Goal: Task Accomplishment & Management: Use online tool/utility

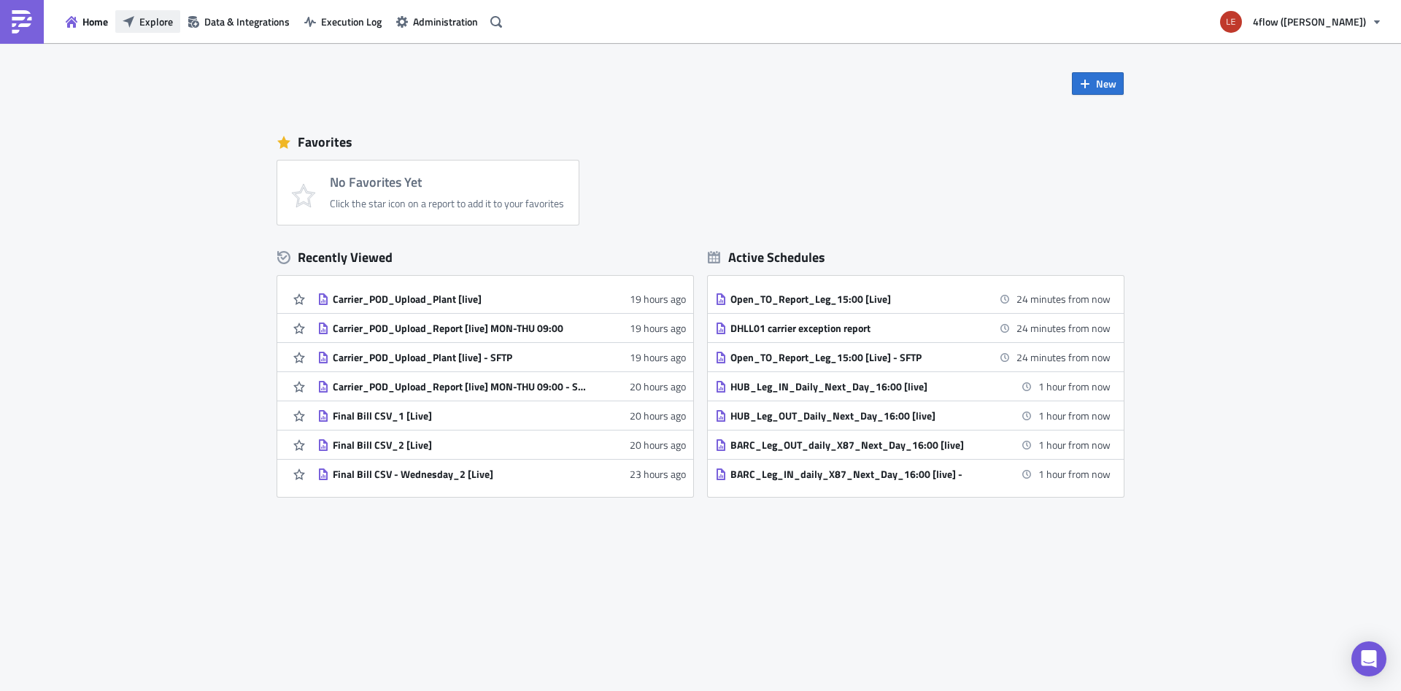
click at [157, 19] on span "Explore" at bounding box center [156, 21] width 34 height 15
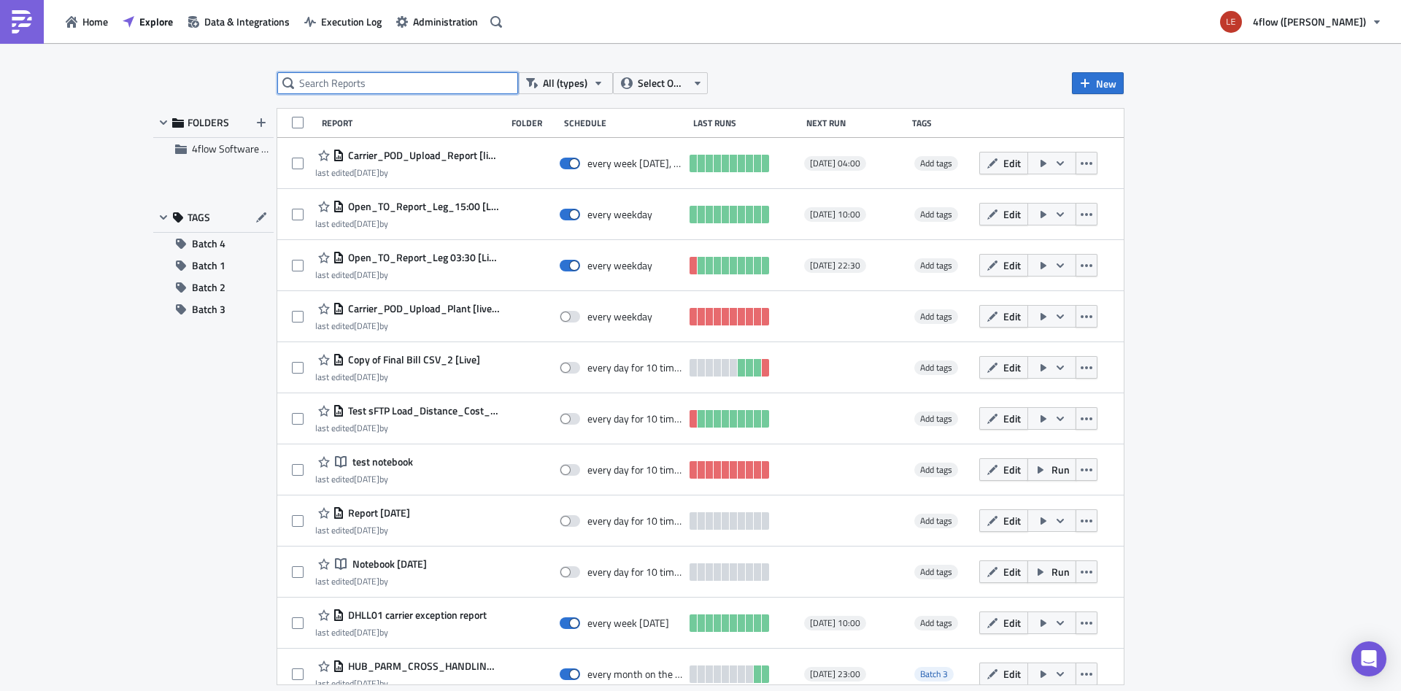
click at [387, 82] on input "text" at bounding box center [397, 83] width 241 height 22
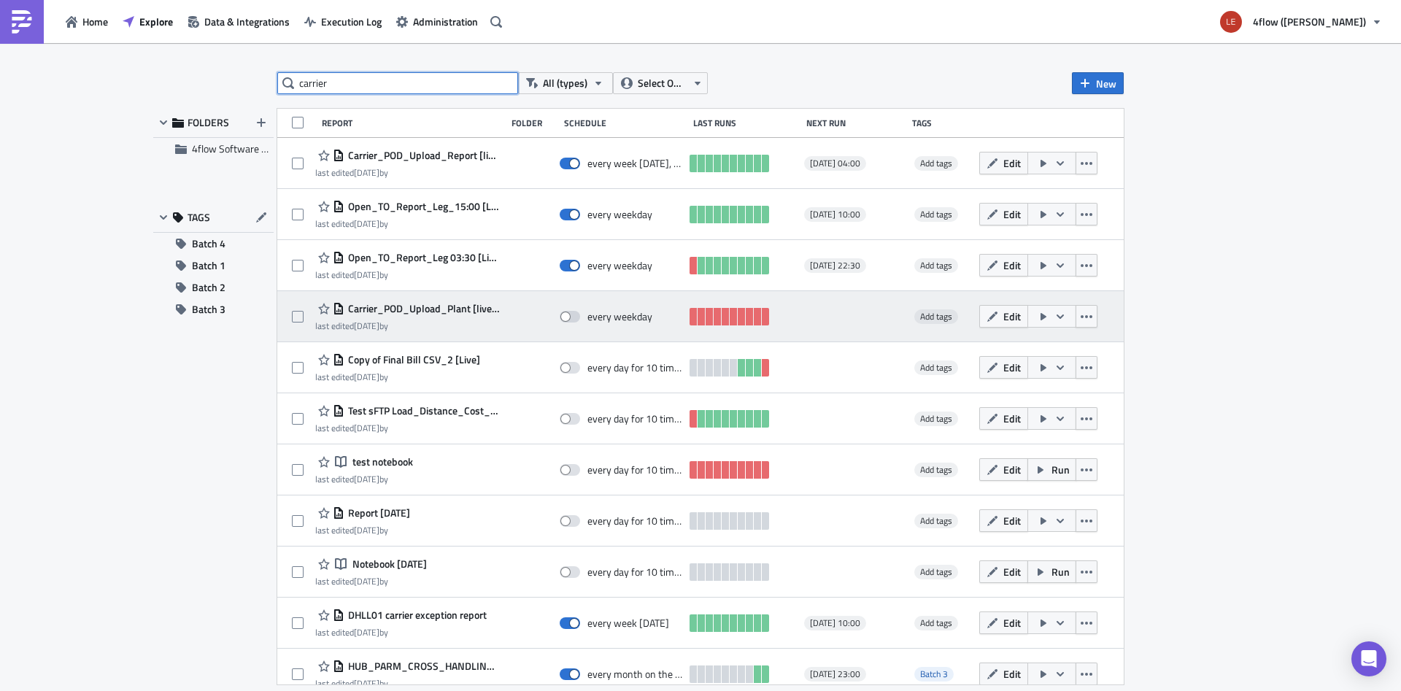
type input "carrier"
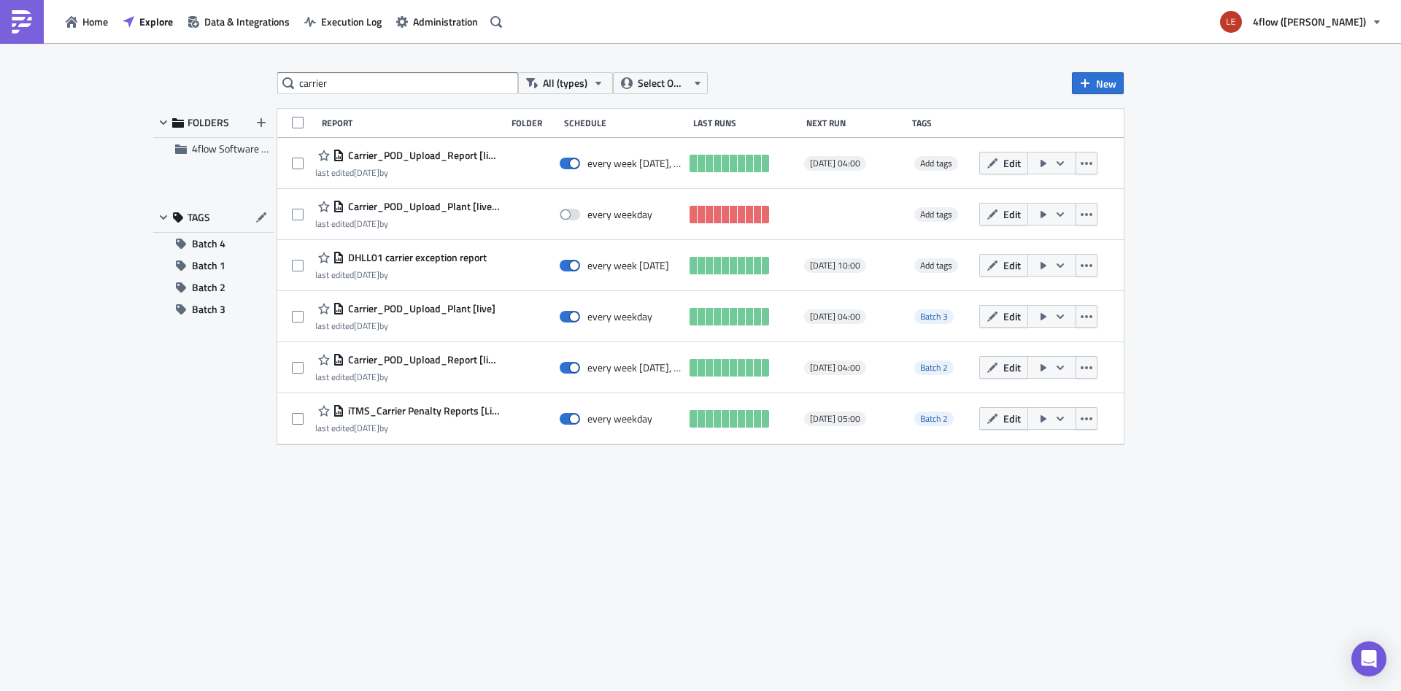
click at [133, 412] on div "carrier All (types) Select Owner New FOLDERS 4flow Software KAM TAGS Batch 4 Ba…" at bounding box center [700, 368] width 1401 height 650
click at [867, 568] on div "carrier All (types) Select Owner New FOLDERS 4flow Software KAM TAGS Batch 4 Ba…" at bounding box center [700, 368] width 875 height 592
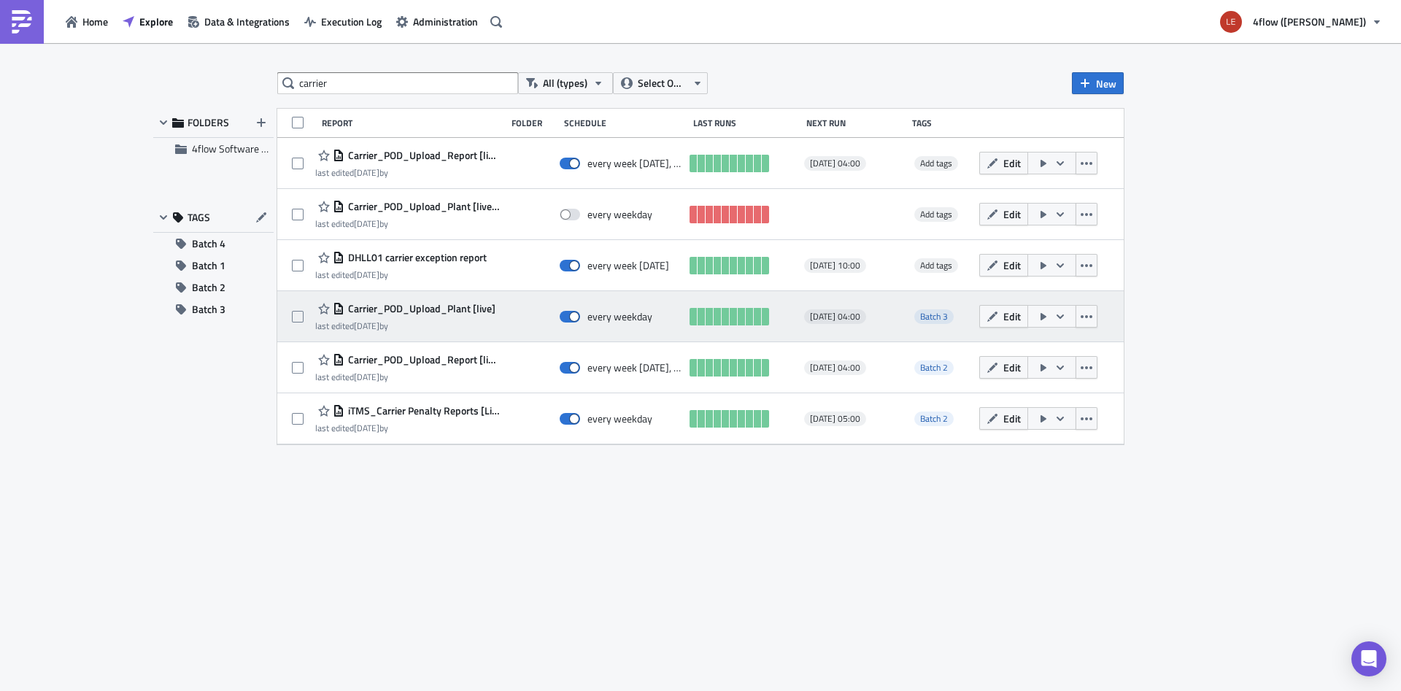
click at [463, 309] on span "Carrier_POD_Upload_Plant [live]" at bounding box center [419, 308] width 151 height 13
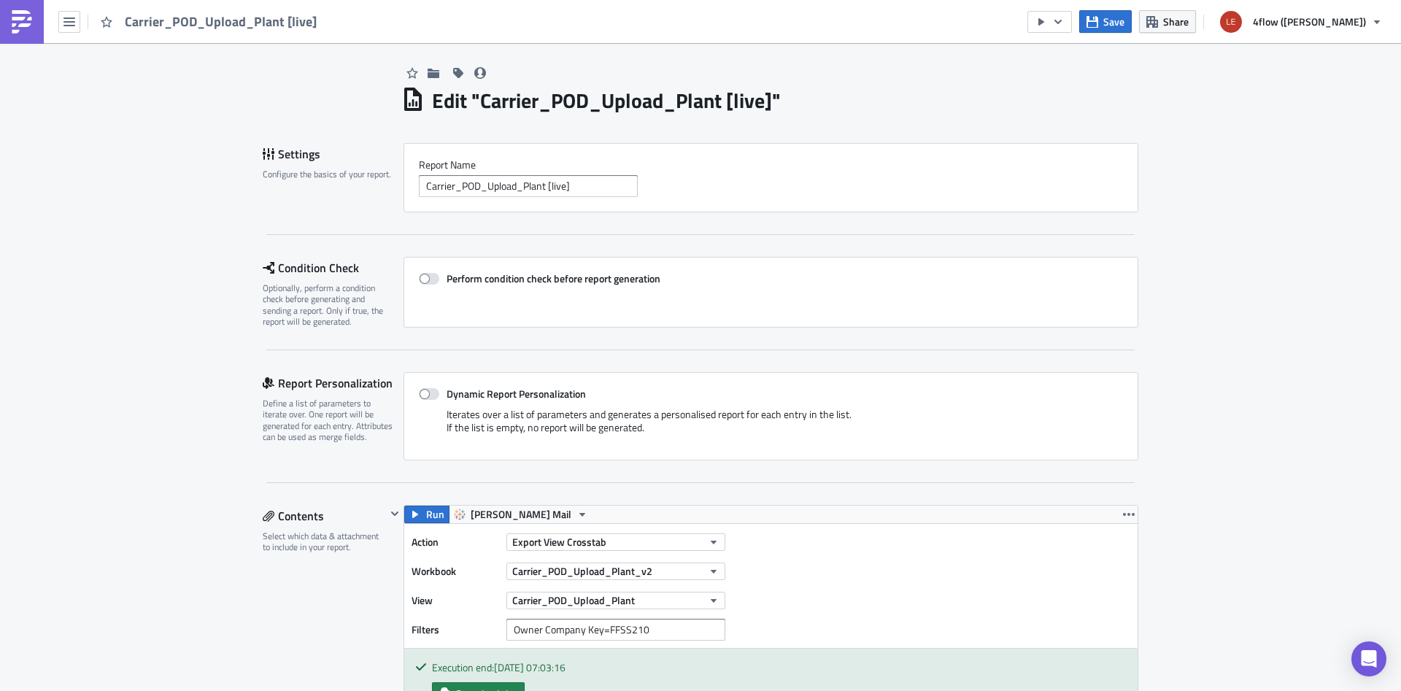
scroll to position [286, 0]
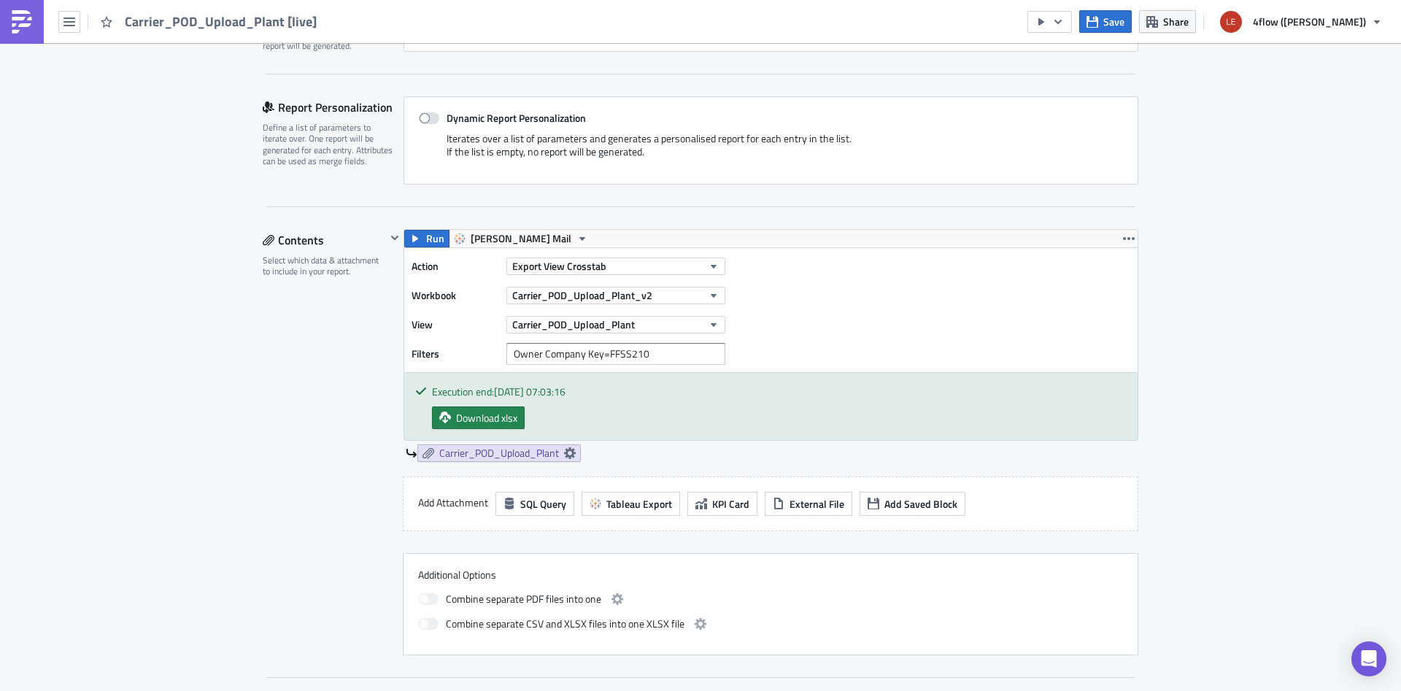
click at [213, 402] on div "Edit " Carrier_POD_Upload_Plant [live] " Settings Configure the basics of your …" at bounding box center [700, 684] width 1401 height 1855
click at [225, 362] on div "Edit " Carrier_POD_Upload_Plant [live] " Settings Configure the basics of your …" at bounding box center [700, 684] width 1401 height 1855
click at [483, 417] on span "Download xlsx" at bounding box center [486, 417] width 61 height 15
click at [709, 268] on icon "button" at bounding box center [714, 266] width 12 height 12
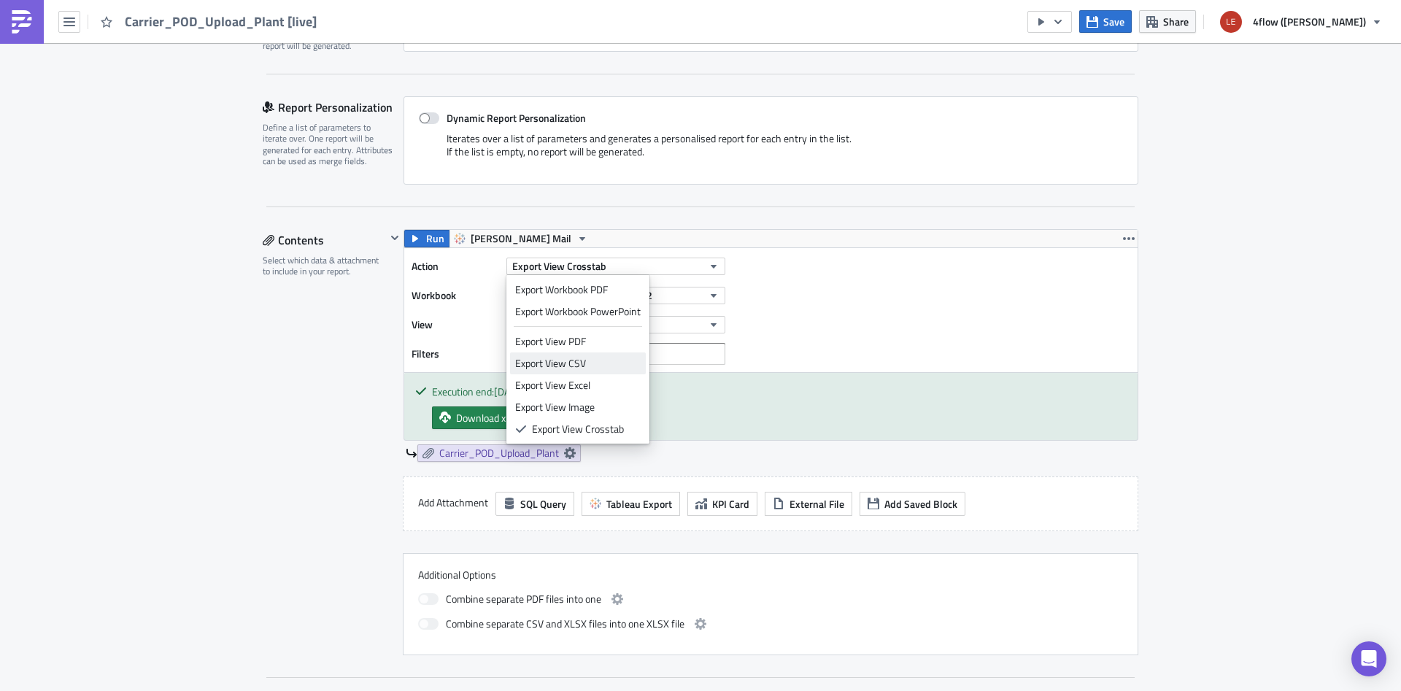
click at [595, 364] on div "Export View CSV" at bounding box center [577, 363] width 125 height 15
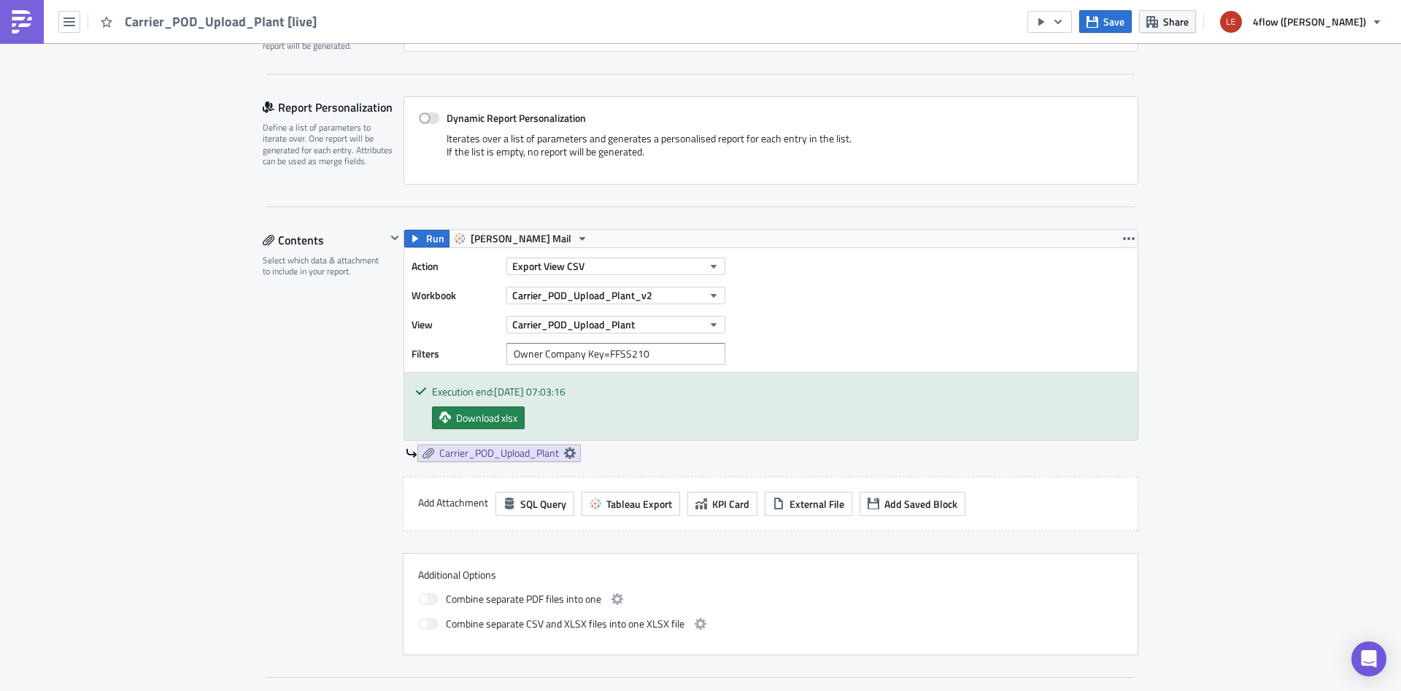
click at [272, 435] on div "Contents Select which data & attachment to include in your report." at bounding box center [324, 442] width 123 height 426
click at [434, 234] on span "Run" at bounding box center [435, 239] width 18 height 18
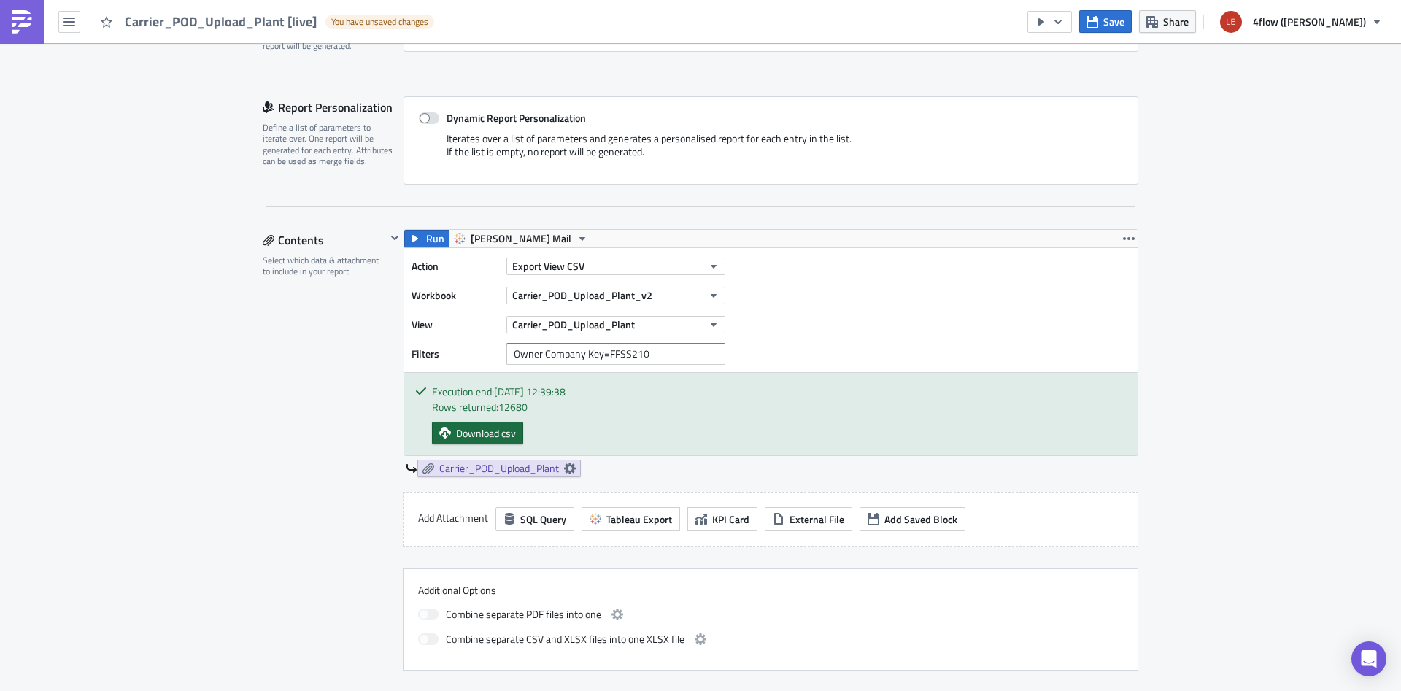
click at [462, 436] on span "Download csv" at bounding box center [486, 432] width 60 height 15
click at [611, 269] on button "Export View CSV" at bounding box center [615, 267] width 219 height 18
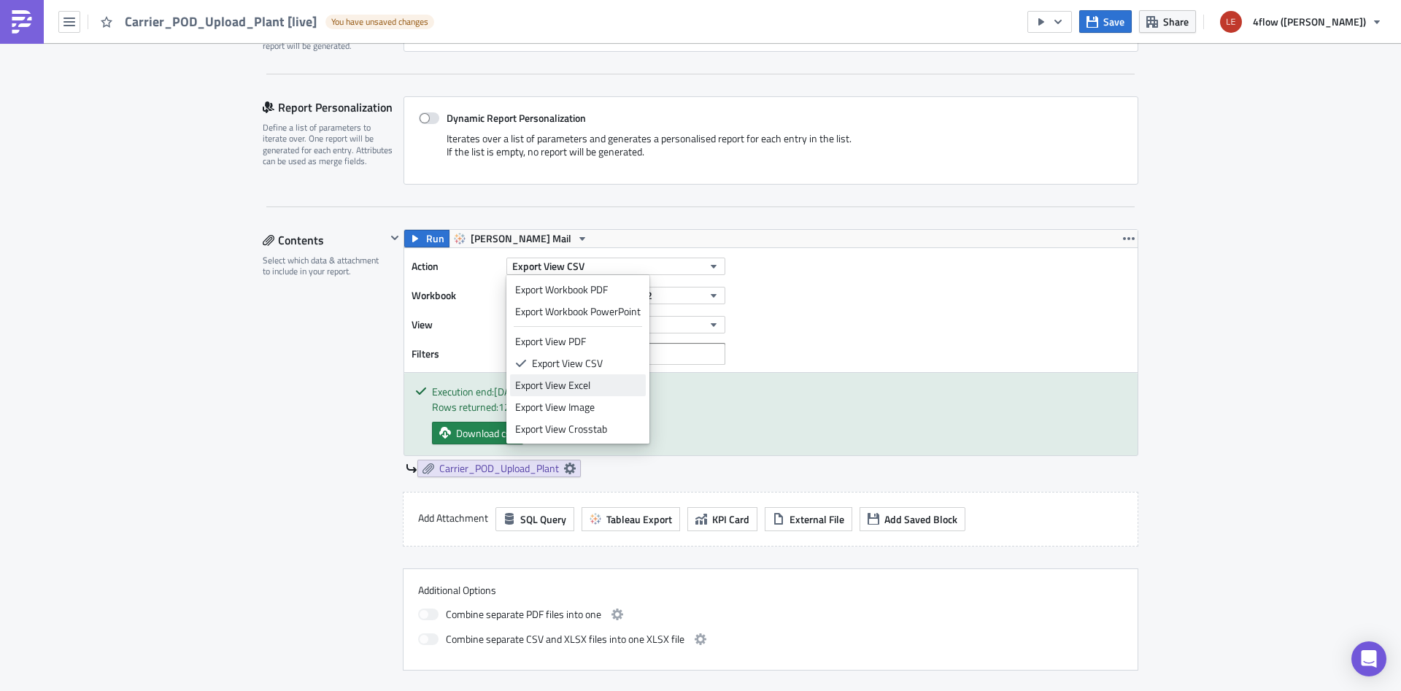
click at [612, 383] on div "Export View Excel" at bounding box center [577, 385] width 125 height 15
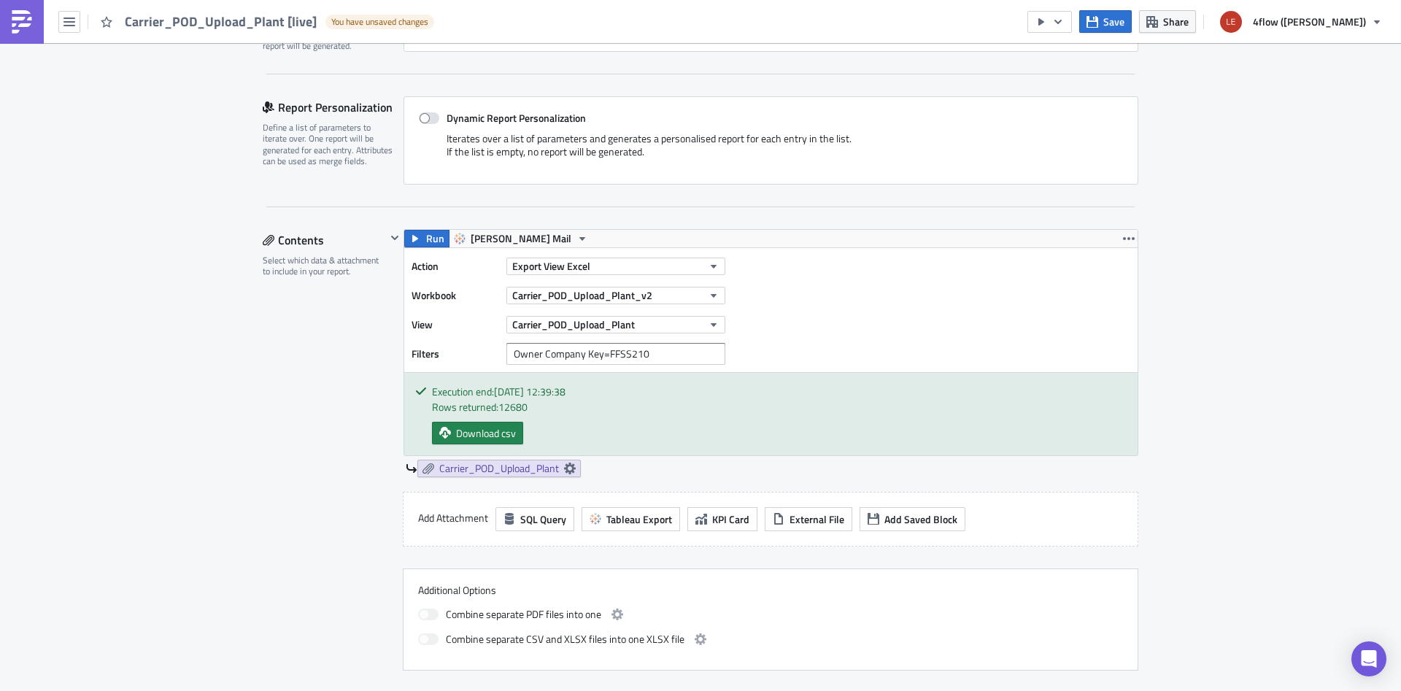
click at [283, 361] on div "Contents Select which data & attachment to include in your report." at bounding box center [324, 449] width 123 height 441
click at [406, 233] on button "Run" at bounding box center [426, 239] width 45 height 18
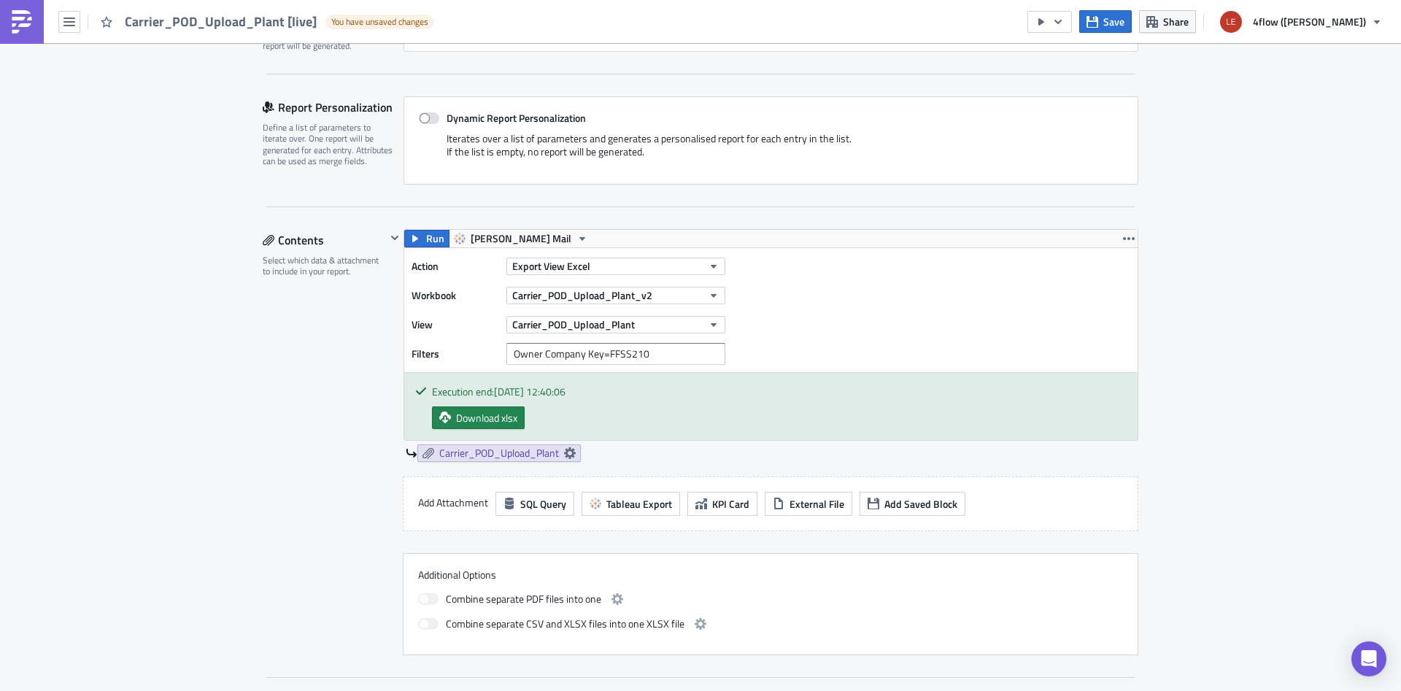
click at [270, 399] on div "Contents Select which data & attachment to include in your report." at bounding box center [324, 442] width 123 height 426
click at [573, 456] on icon at bounding box center [570, 453] width 12 height 12
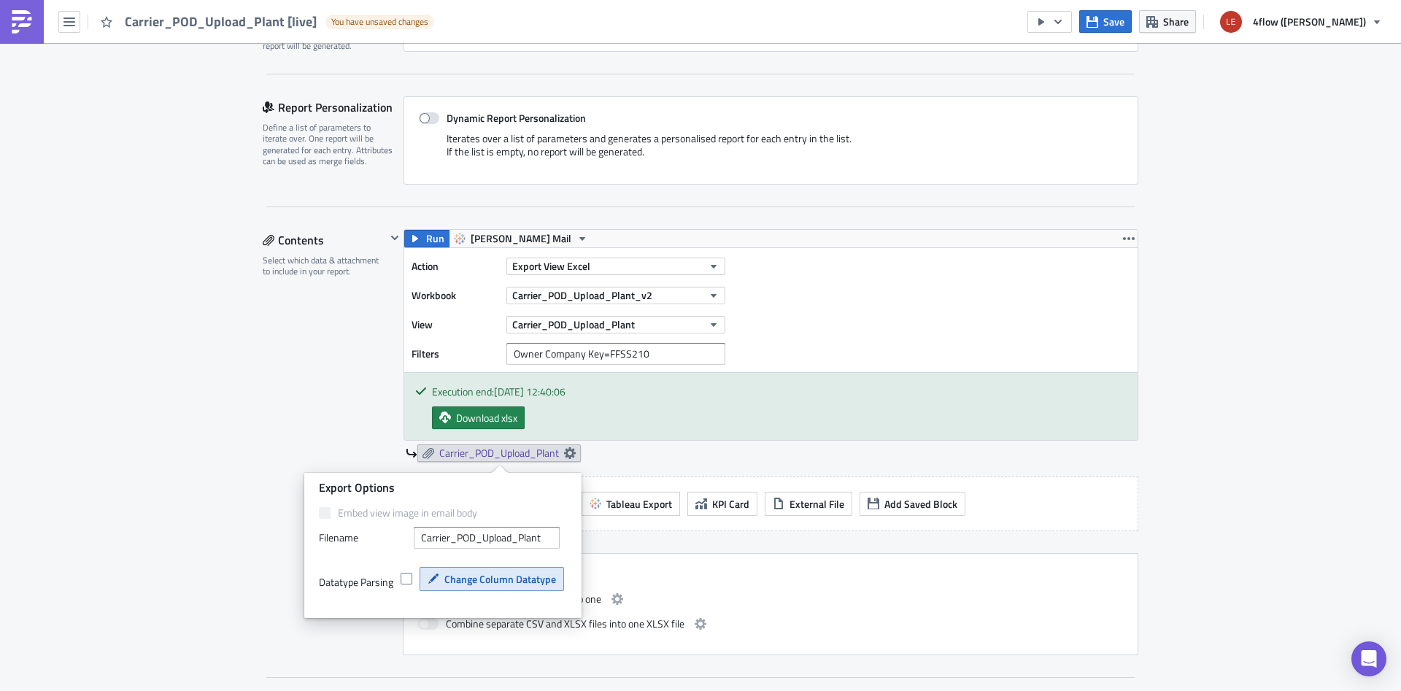
click at [431, 579] on icon "button" at bounding box center [433, 578] width 10 height 10
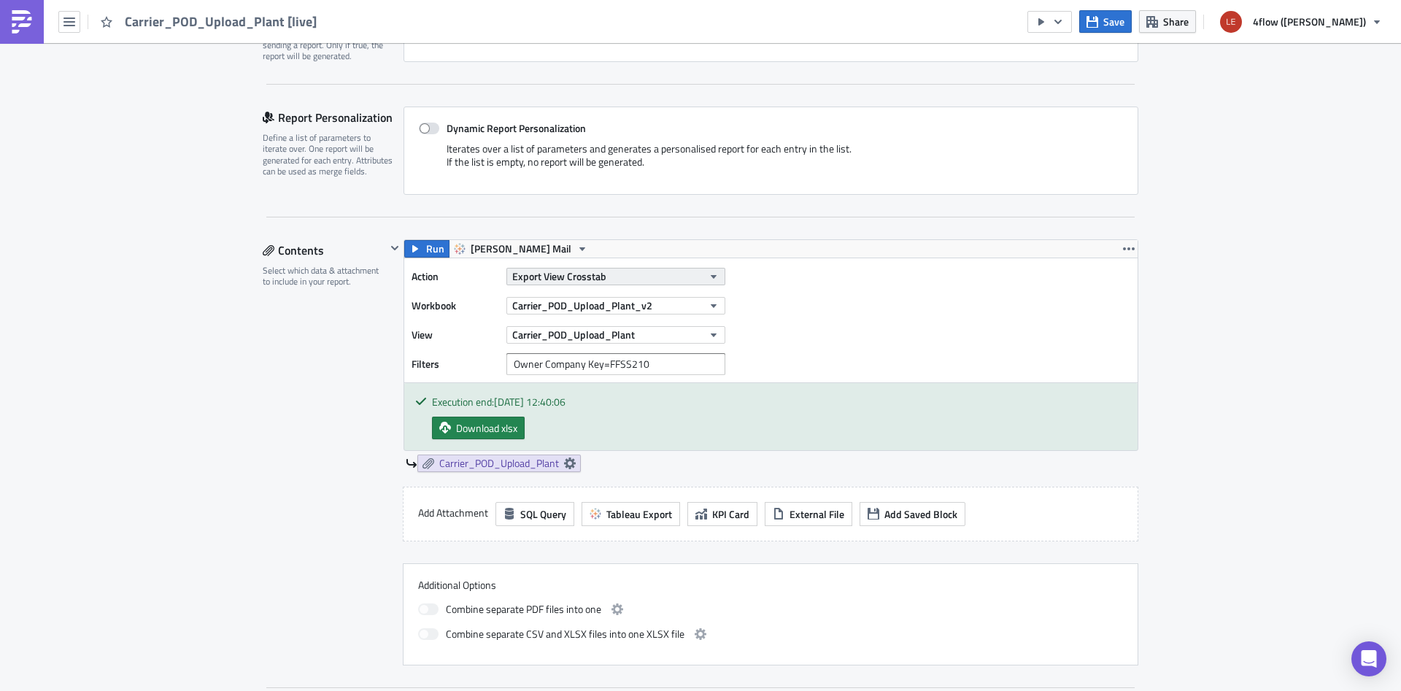
click at [599, 277] on span "Export View Crosstab" at bounding box center [559, 275] width 94 height 15
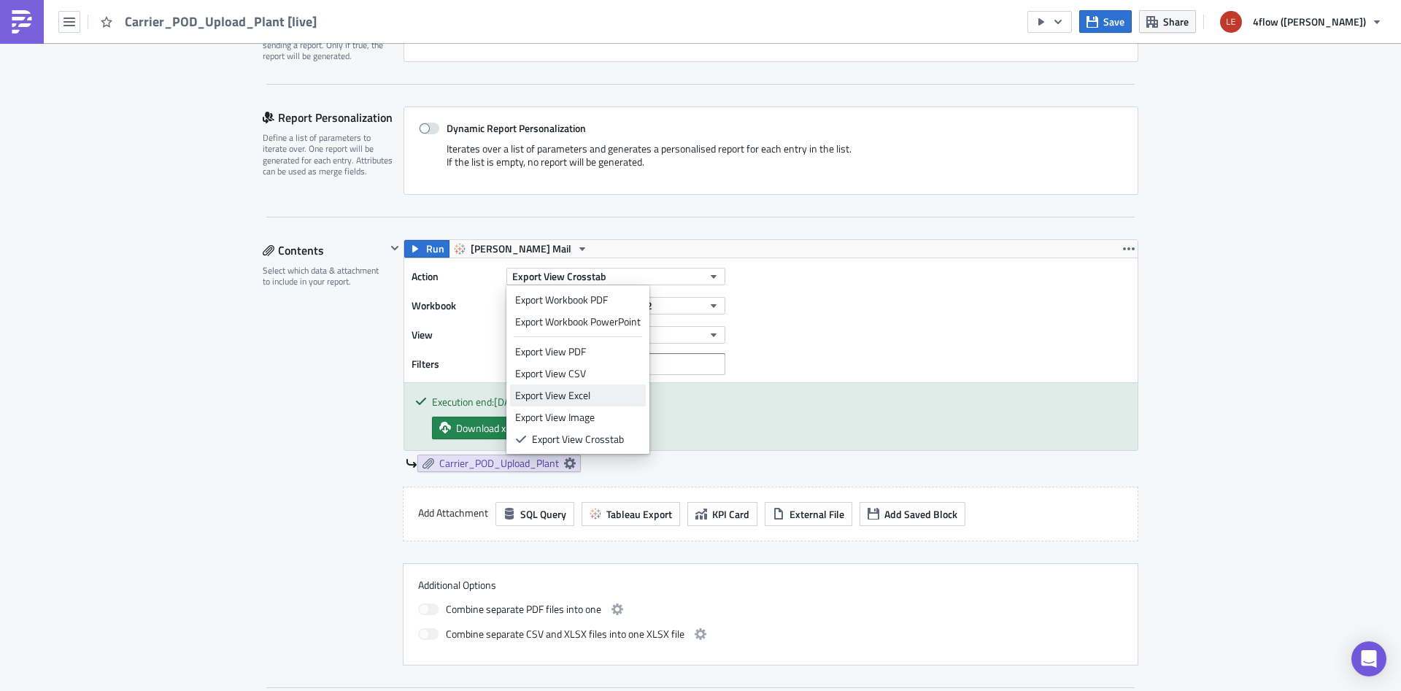
click at [583, 398] on div "Export View Excel" at bounding box center [577, 395] width 125 height 15
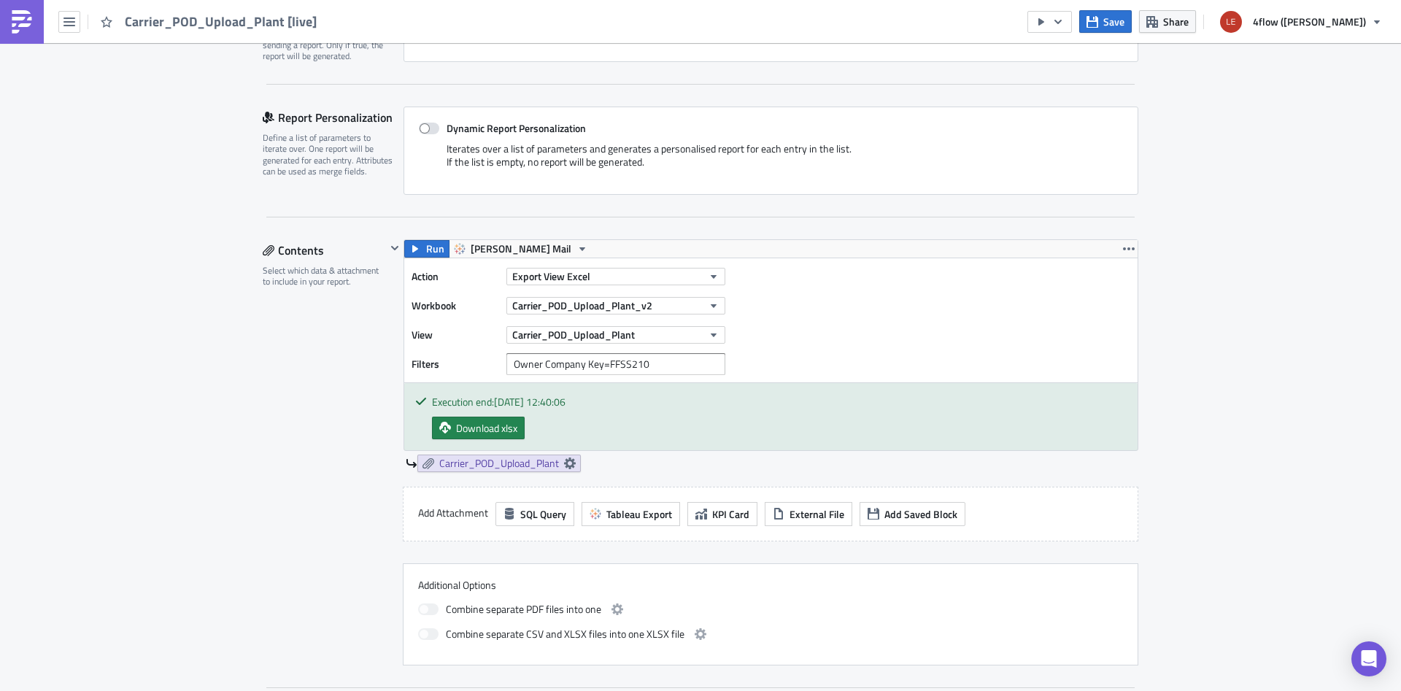
click at [167, 413] on div "Edit " Carrier_POD_Upload_Plant [live] " Settings Configure the basics of your …" at bounding box center [700, 694] width 1401 height 1855
click at [438, 244] on span "Run" at bounding box center [435, 249] width 18 height 18
click at [256, 481] on div "Edit " Carrier_POD_Upload_Plant [live] " Draft Settings Configure the basics of…" at bounding box center [700, 694] width 905 height 1855
click at [270, 463] on div "Contents Select which data & attachment to include in your report." at bounding box center [324, 452] width 123 height 426
click at [518, 463] on span "Carrier_POD_Upload_Plant" at bounding box center [499, 463] width 120 height 13
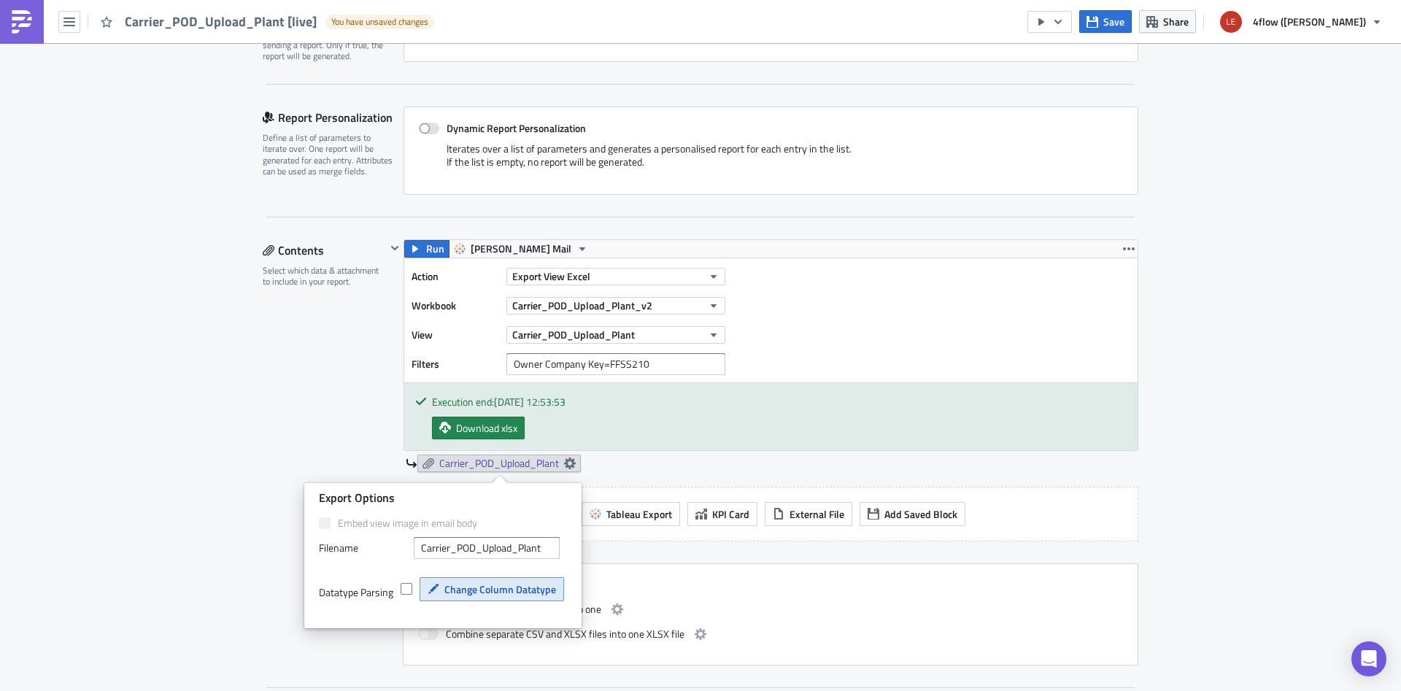
click at [535, 595] on span "Change Column Datatype" at bounding box center [500, 588] width 112 height 15
click at [530, 594] on span "Change Column Datatype" at bounding box center [500, 588] width 112 height 15
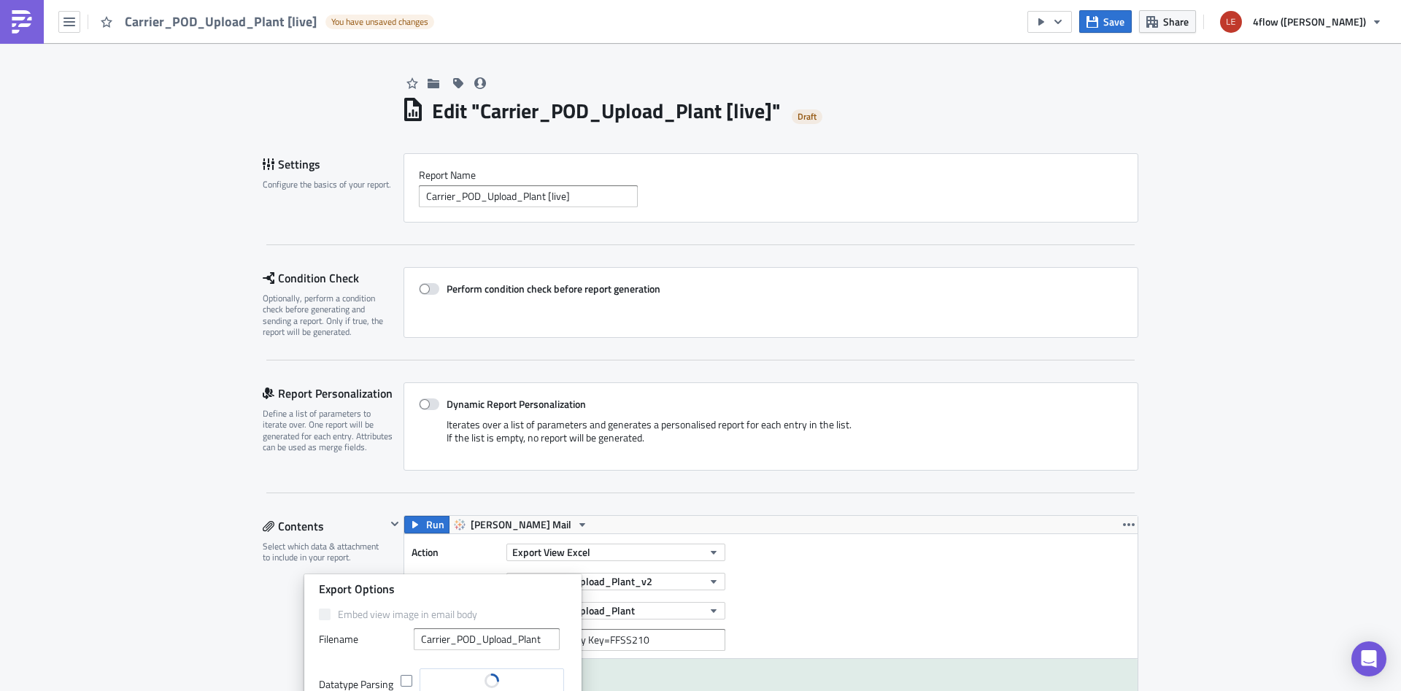
scroll to position [276, 0]
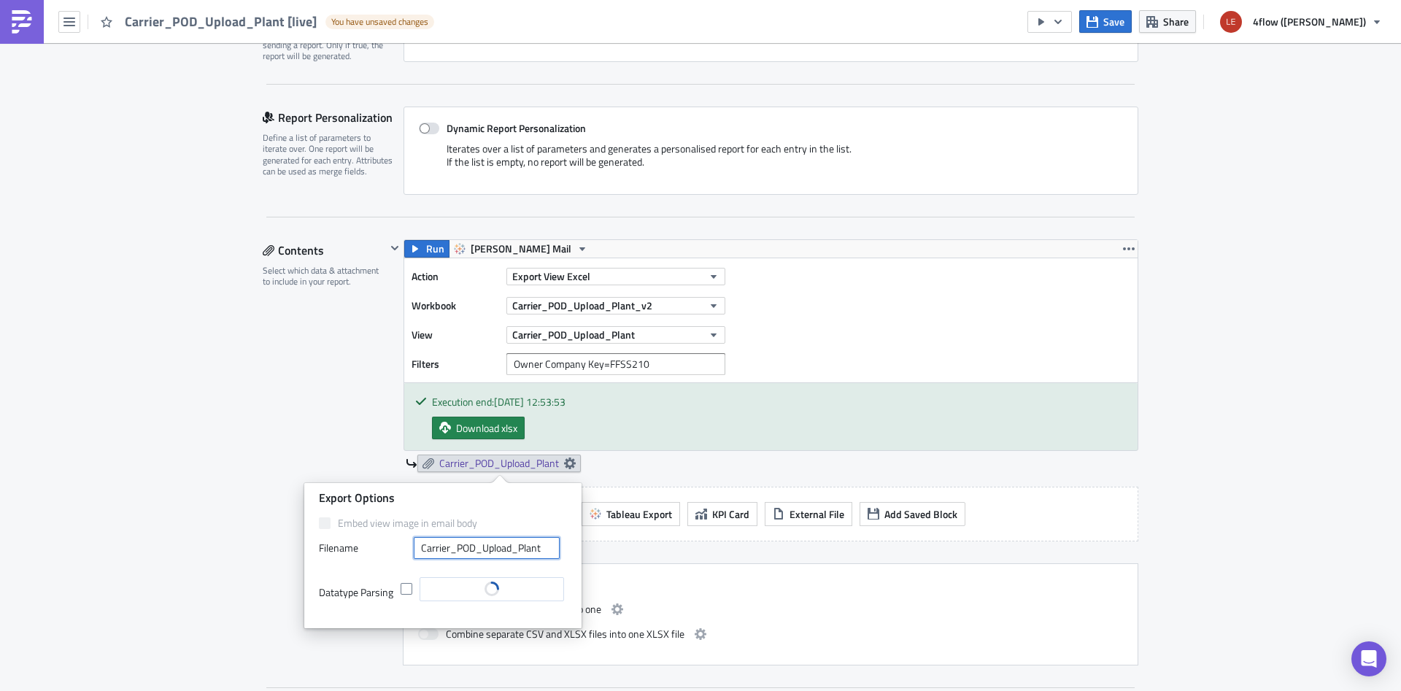
click at [467, 552] on input "Carrier_POD_Upload_Plant" at bounding box center [487, 548] width 146 height 22
click at [342, 533] on div "Embed view image in email body Filenam﻿e Carrier_POD_Upload_Plant Datatype Pars…" at bounding box center [443, 570] width 248 height 108
click at [341, 551] on label "Filenam﻿e" at bounding box center [363, 548] width 88 height 22
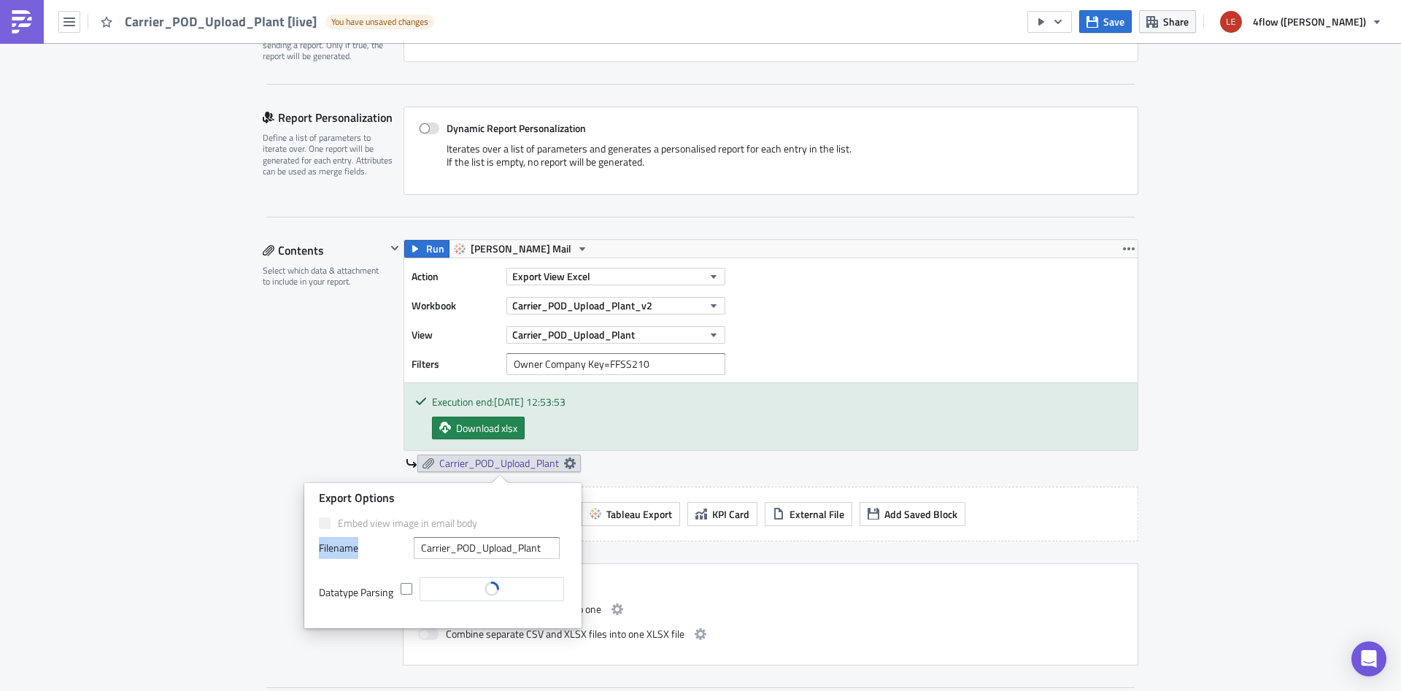
click at [341, 551] on label "Filenam﻿e" at bounding box center [363, 548] width 88 height 22
click at [346, 574] on div "Datatype Parsing Change Column Datatype" at bounding box center [443, 597] width 248 height 55
click at [409, 592] on span at bounding box center [406, 589] width 12 height 12
click at [409, 592] on input "checkbox" at bounding box center [407, 588] width 9 height 9
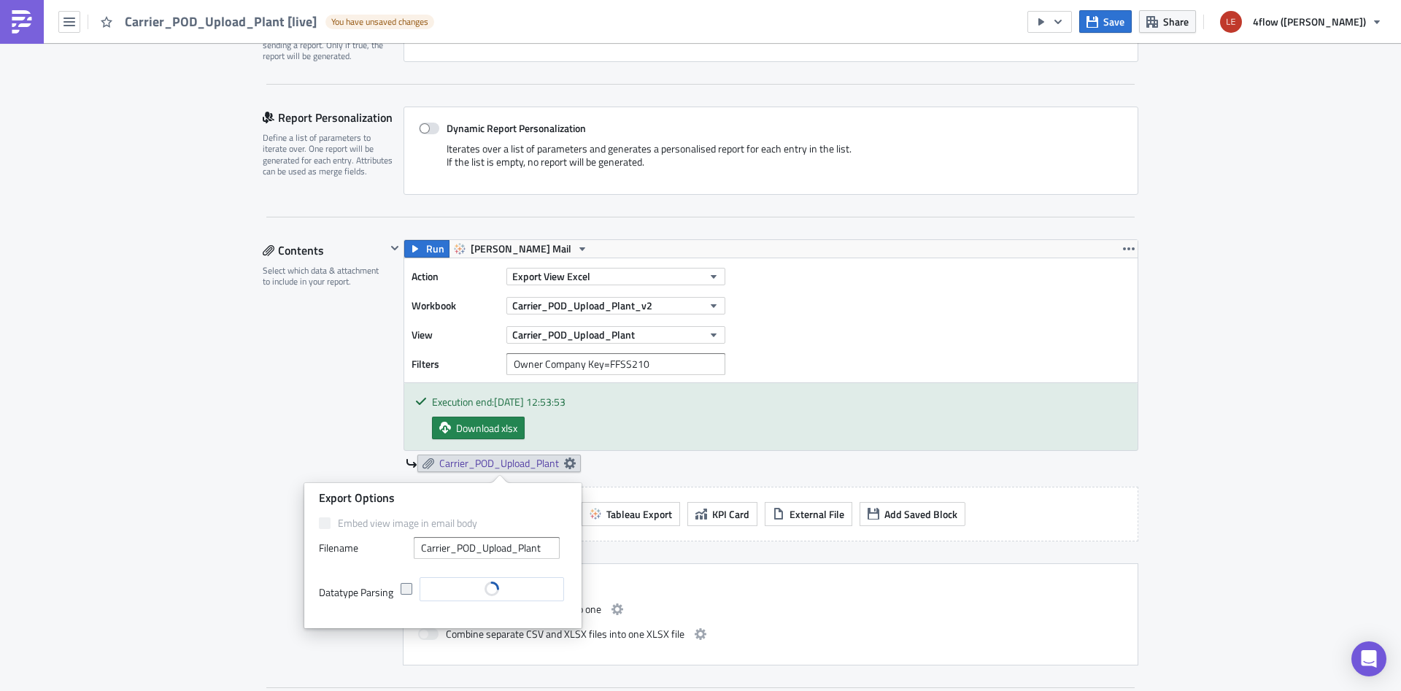
checkbox input "true"
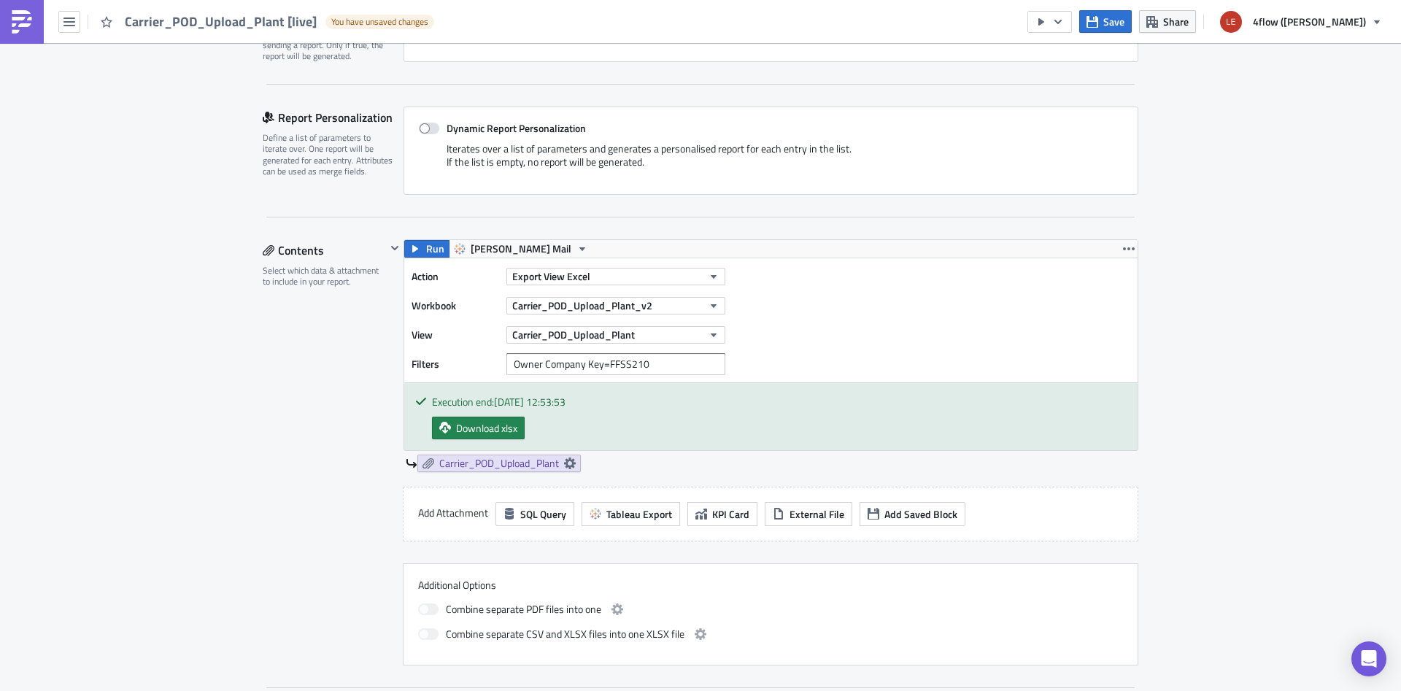
click at [197, 532] on div "Edit " Carrier_POD_Upload_Plant [live] " Draft Settings Configure the basics of…" at bounding box center [700, 694] width 1401 height 1855
drag, startPoint x: 200, startPoint y: 460, endPoint x: 204, endPoint y: 449, distance: 10.8
click at [201, 455] on div "Edit " Carrier_POD_Upload_Plant [live] " Draft Settings Configure the basics of…" at bounding box center [700, 694] width 1401 height 1855
click at [552, 470] on span "Carrier_POD_Upload_Plant" at bounding box center [499, 463] width 120 height 13
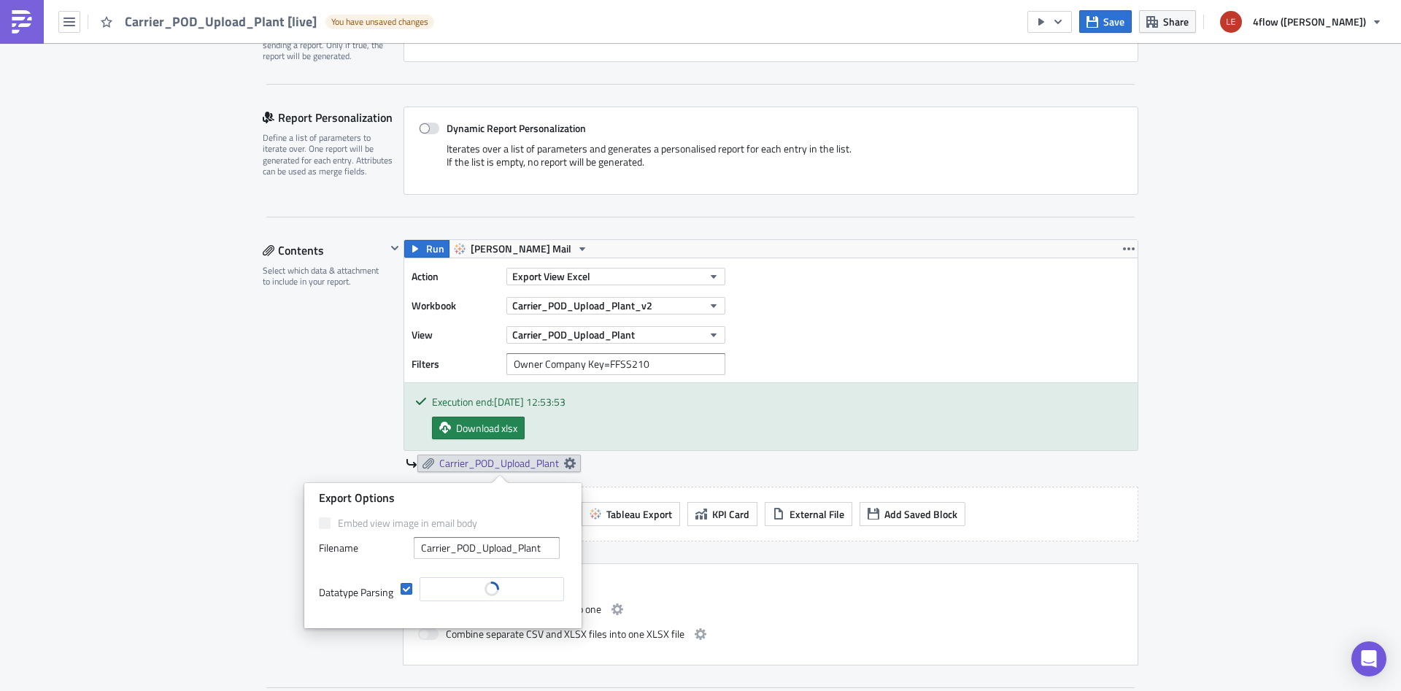
click at [407, 597] on div "Datatype Parsing Change Column Datatype" at bounding box center [443, 592] width 248 height 31
click at [407, 592] on span at bounding box center [406, 589] width 12 height 12
click at [407, 592] on input "checkbox" at bounding box center [407, 588] width 9 height 9
checkbox input "false"
click at [274, 533] on div "Contents Select which data & attachment to include in your report." at bounding box center [324, 452] width 123 height 426
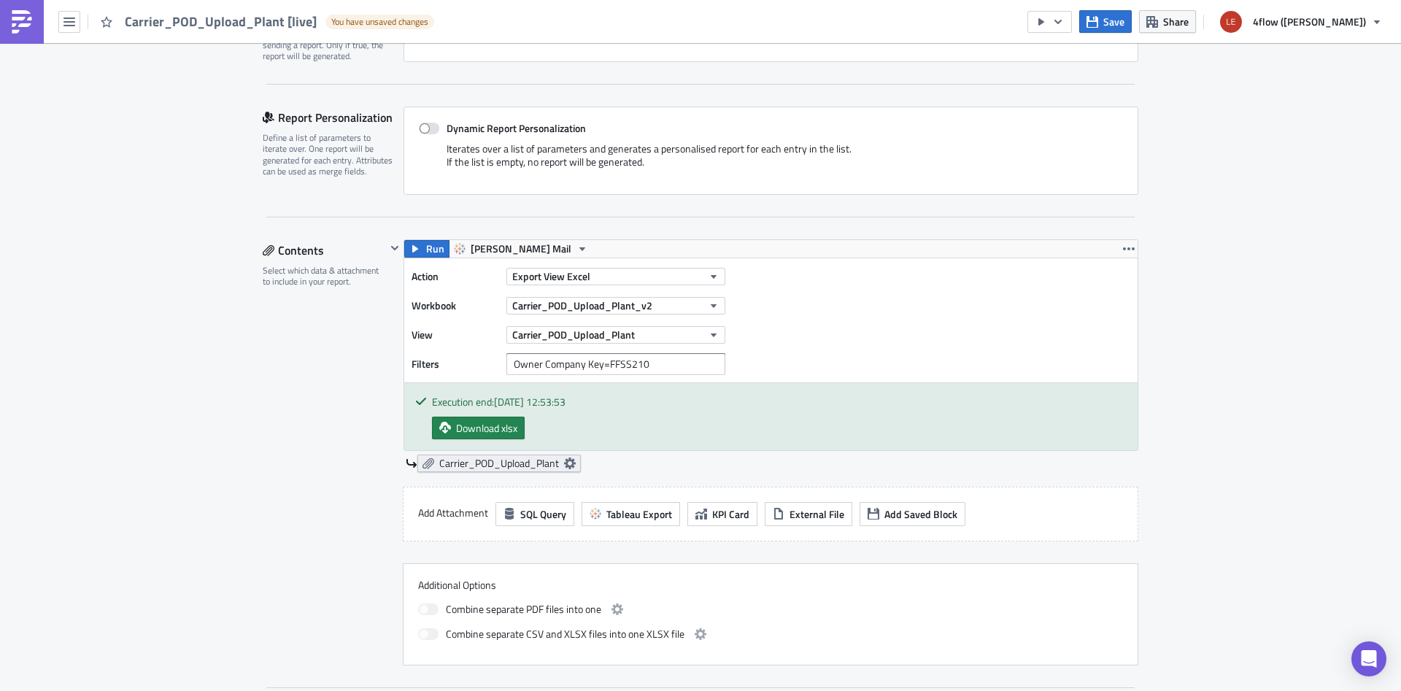
click at [559, 468] on span "Carrier_POD_Upload_Plant" at bounding box center [499, 463] width 120 height 13
click at [127, 450] on div "Edit " Carrier_POD_Upload_Plant [live] " Draft Settings Configure the basics of…" at bounding box center [700, 694] width 1401 height 1855
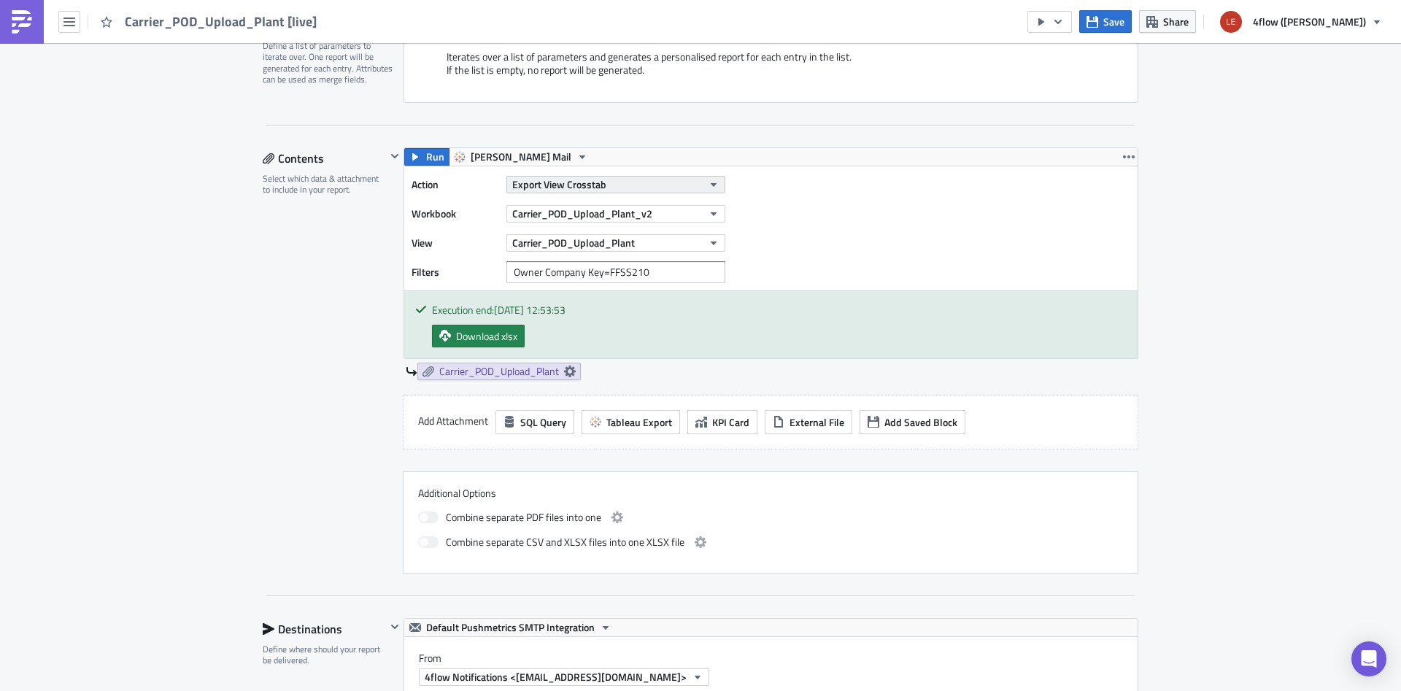
click at [627, 178] on div "Export View Crosstab" at bounding box center [615, 185] width 219 height 22
click at [623, 185] on button "Export View Crosstab" at bounding box center [615, 185] width 219 height 18
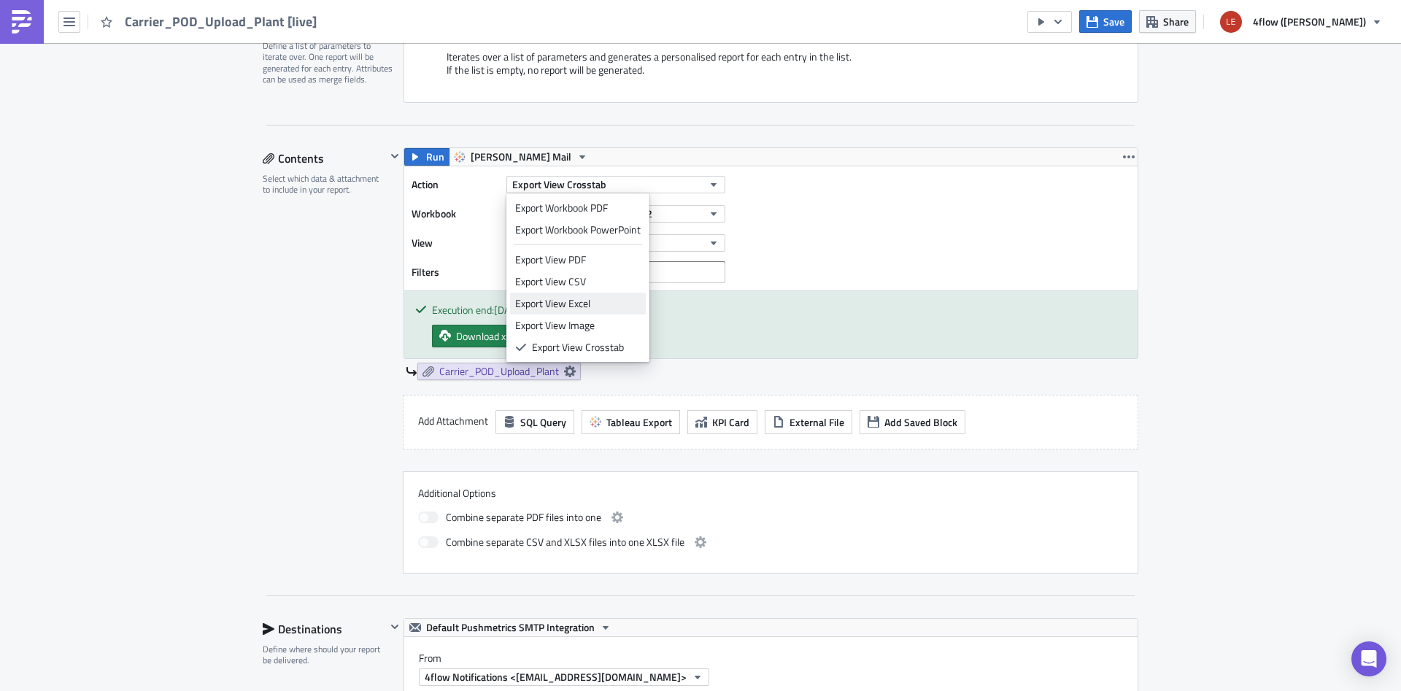
click at [589, 303] on div "Export View Excel" at bounding box center [577, 303] width 125 height 15
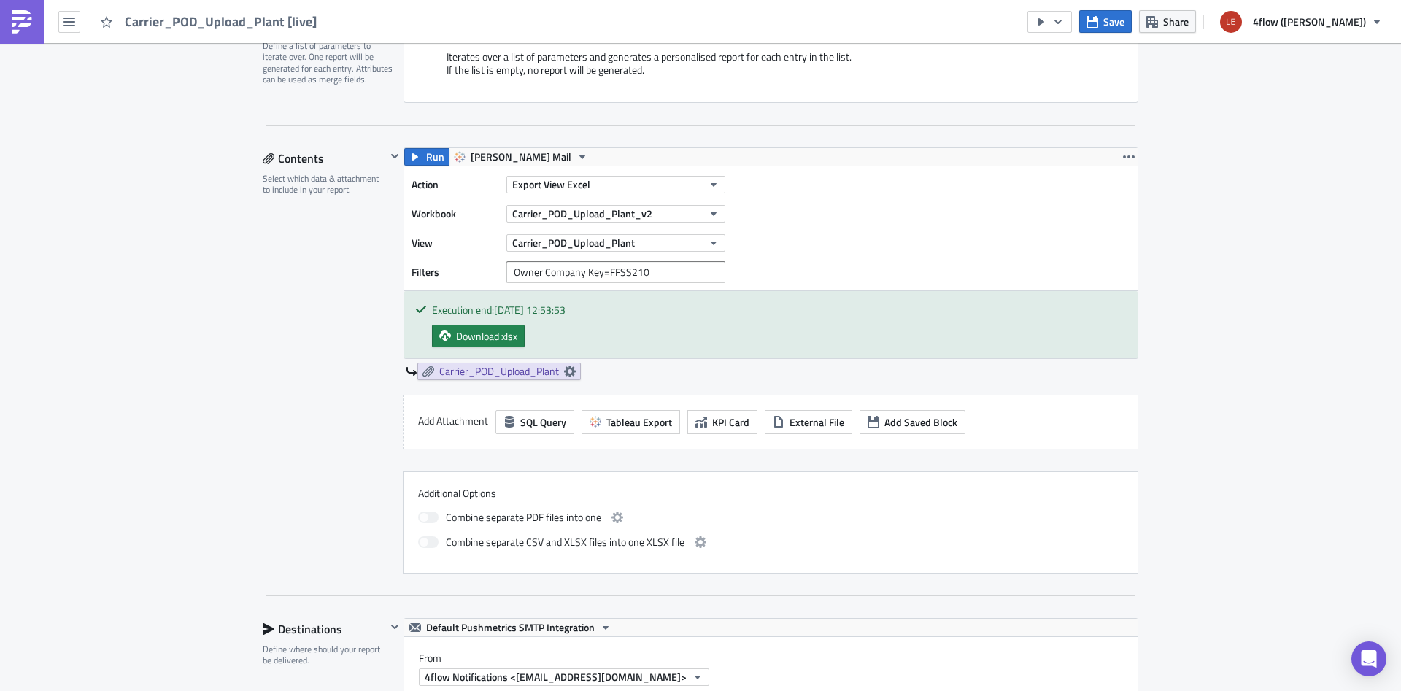
click at [243, 301] on div "Edit " Carrier_POD_Upload_Plant [live] " Settings Configure the basics of your …" at bounding box center [700, 602] width 1401 height 1855
click at [656, 186] on button "Export View Excel" at bounding box center [615, 185] width 219 height 18
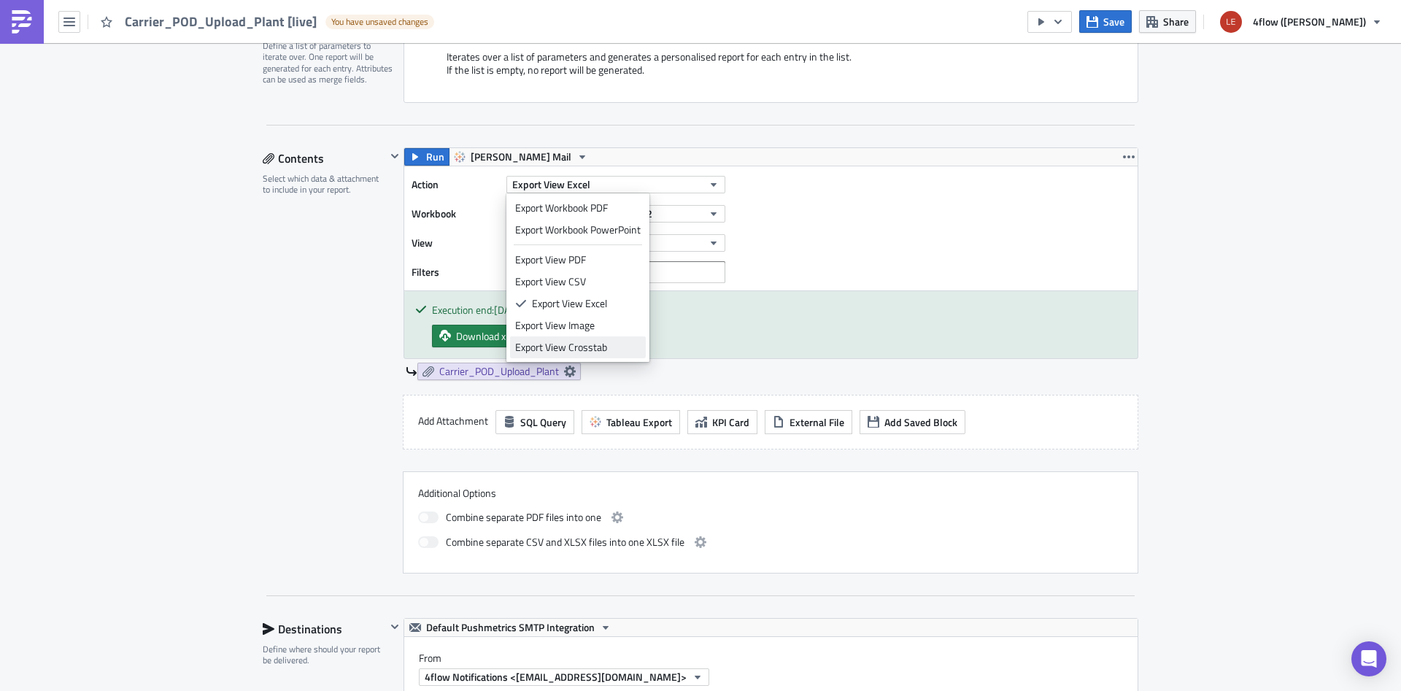
click at [588, 347] on div "Export View Crosstab" at bounding box center [577, 347] width 125 height 15
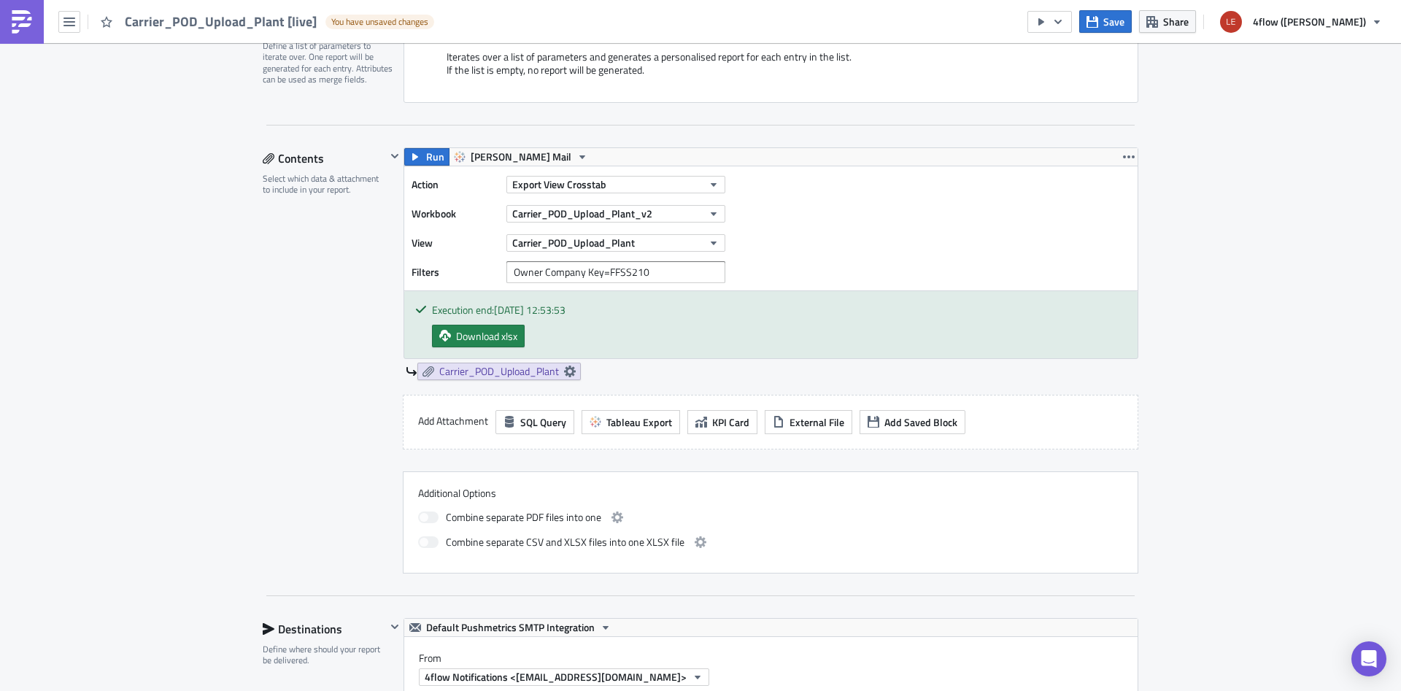
click at [243, 337] on div "Edit " Carrier_POD_Upload_Plant [live] " Draft Settings Configure the basics of…" at bounding box center [700, 602] width 1401 height 1855
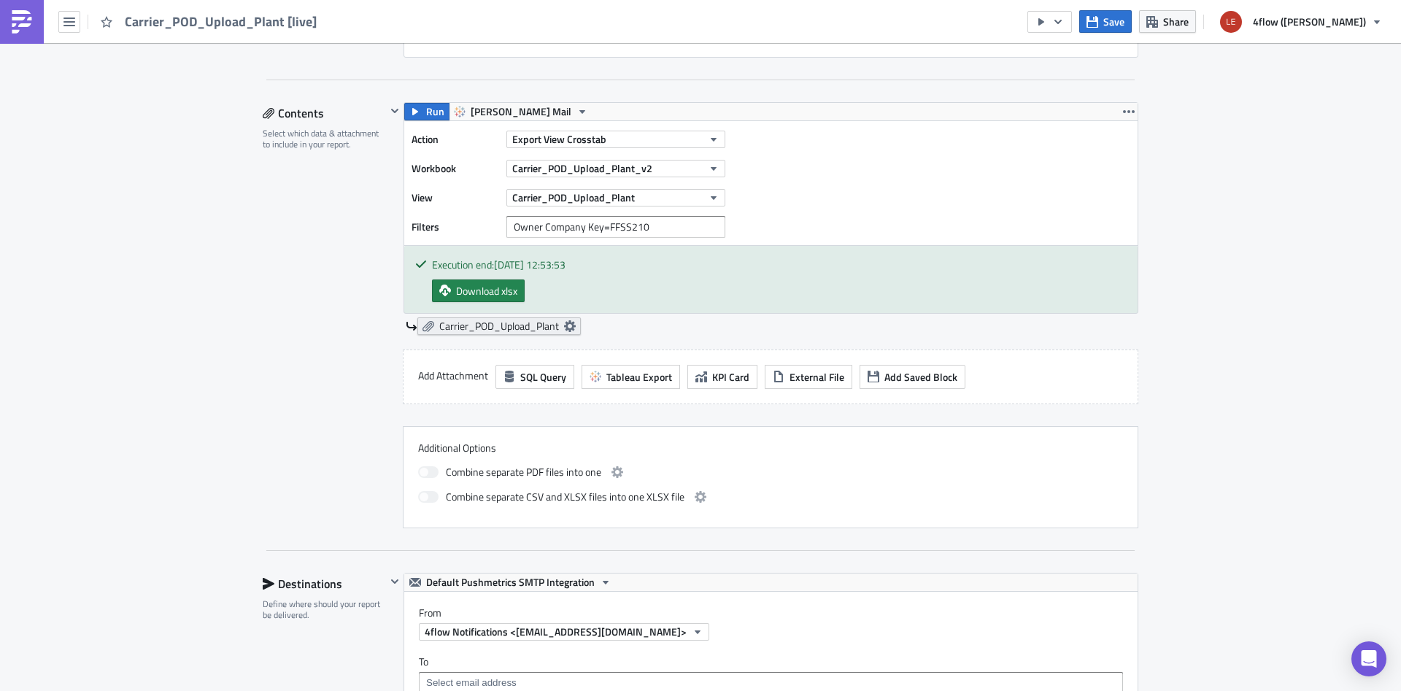
scroll to position [368, 0]
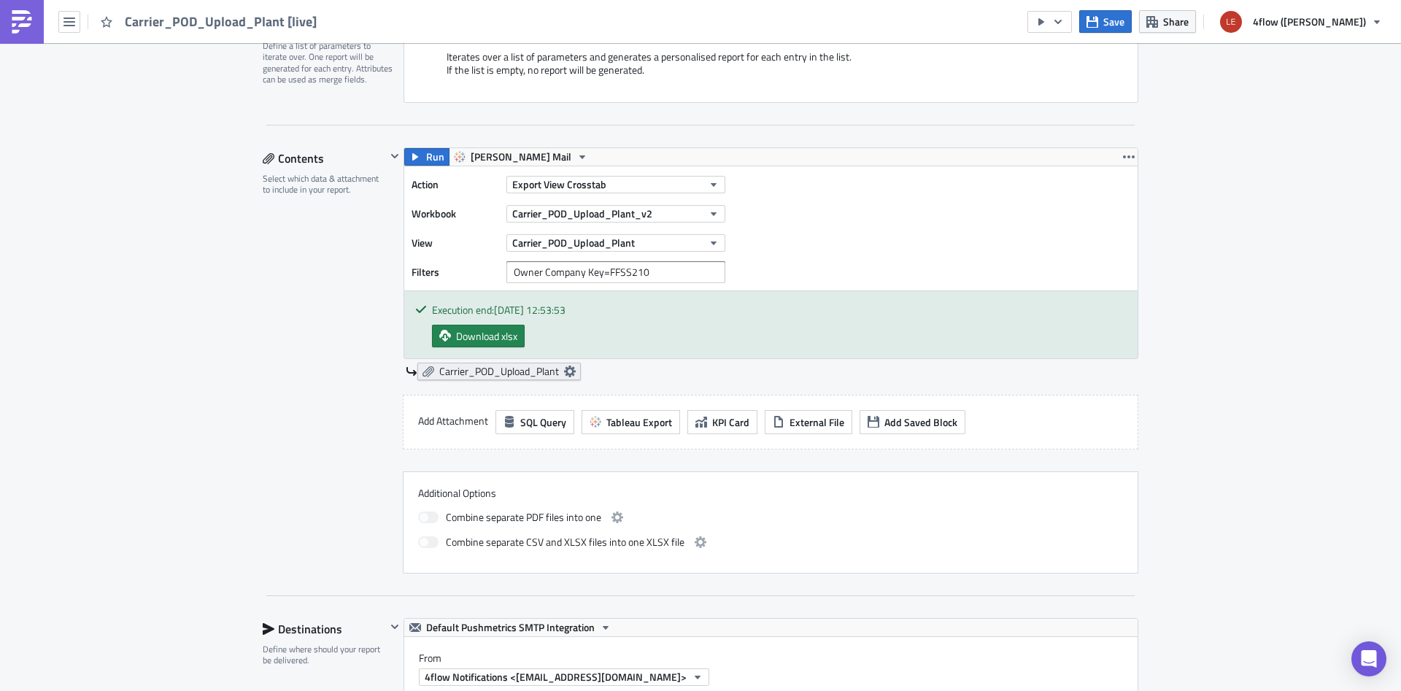
click at [560, 371] on link "Carrier_POD_Upload_Plant" at bounding box center [498, 372] width 163 height 18
click at [152, 298] on div "Edit " Carrier_POD_Upload_Plant [live] " Settings Configure the basics of your …" at bounding box center [700, 602] width 1401 height 1855
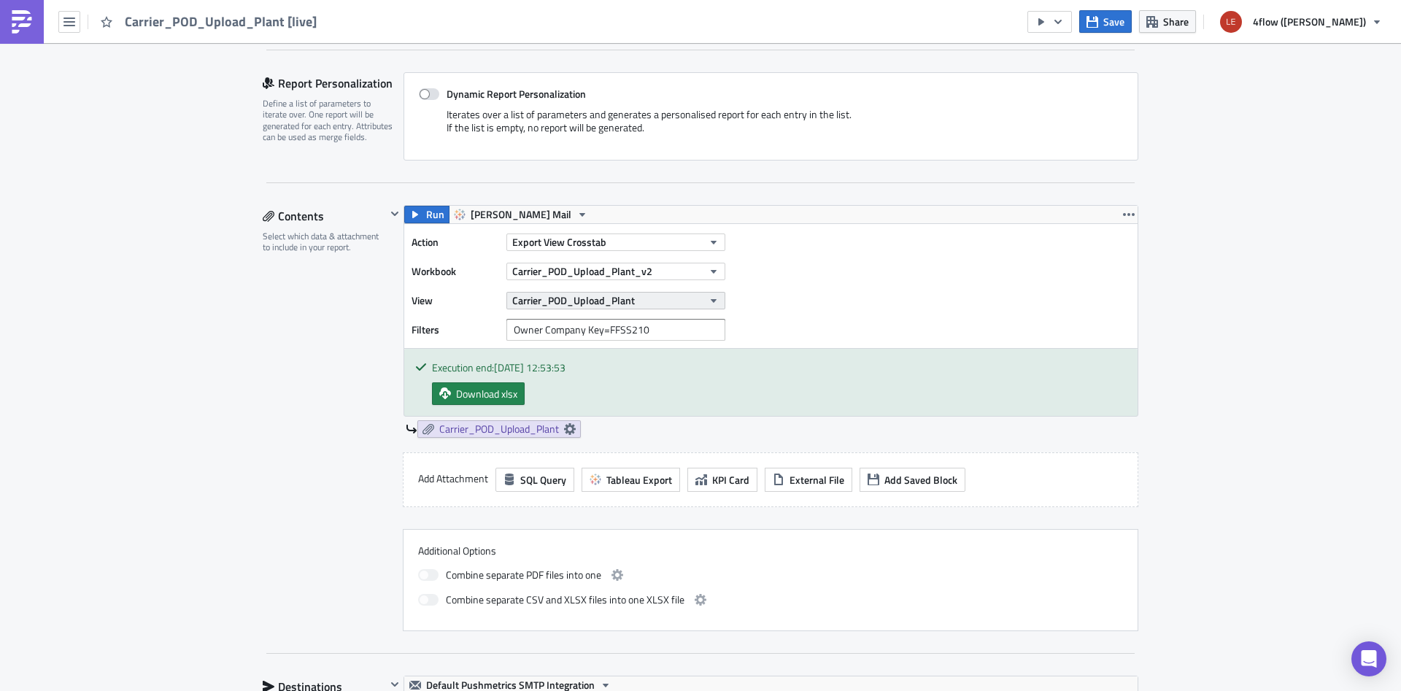
scroll to position [276, 0]
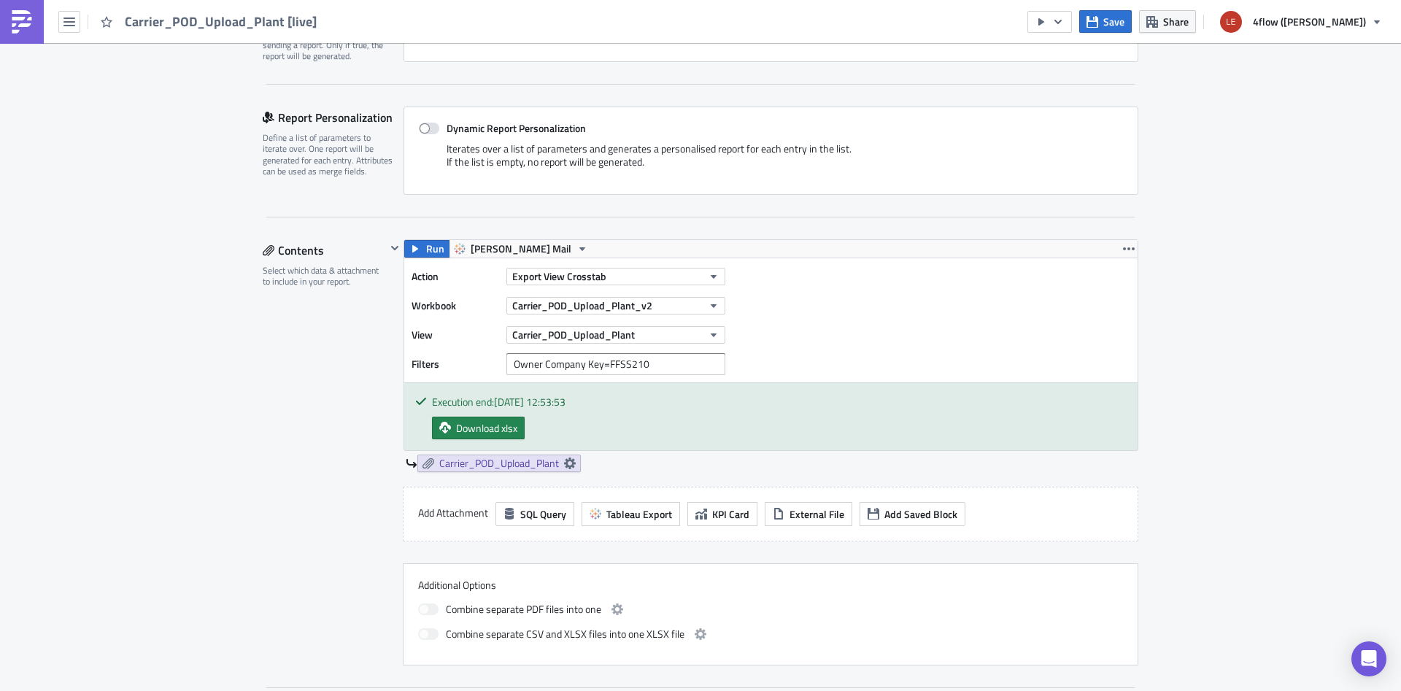
click at [680, 265] on div "Action Export View Crosstab Workbook Carrier_POD_Upload_Plant_v2 View Carrier_P…" at bounding box center [770, 320] width 733 height 124
click at [678, 276] on button "Export View Crosstab" at bounding box center [615, 277] width 219 height 18
click at [608, 391] on div "Export View Excel" at bounding box center [577, 395] width 125 height 15
click at [363, 392] on div "Contents Select which data & attachment to include in your report." at bounding box center [324, 452] width 123 height 426
click at [556, 457] on span "Carrier_POD_Upload_Plant" at bounding box center [499, 463] width 120 height 13
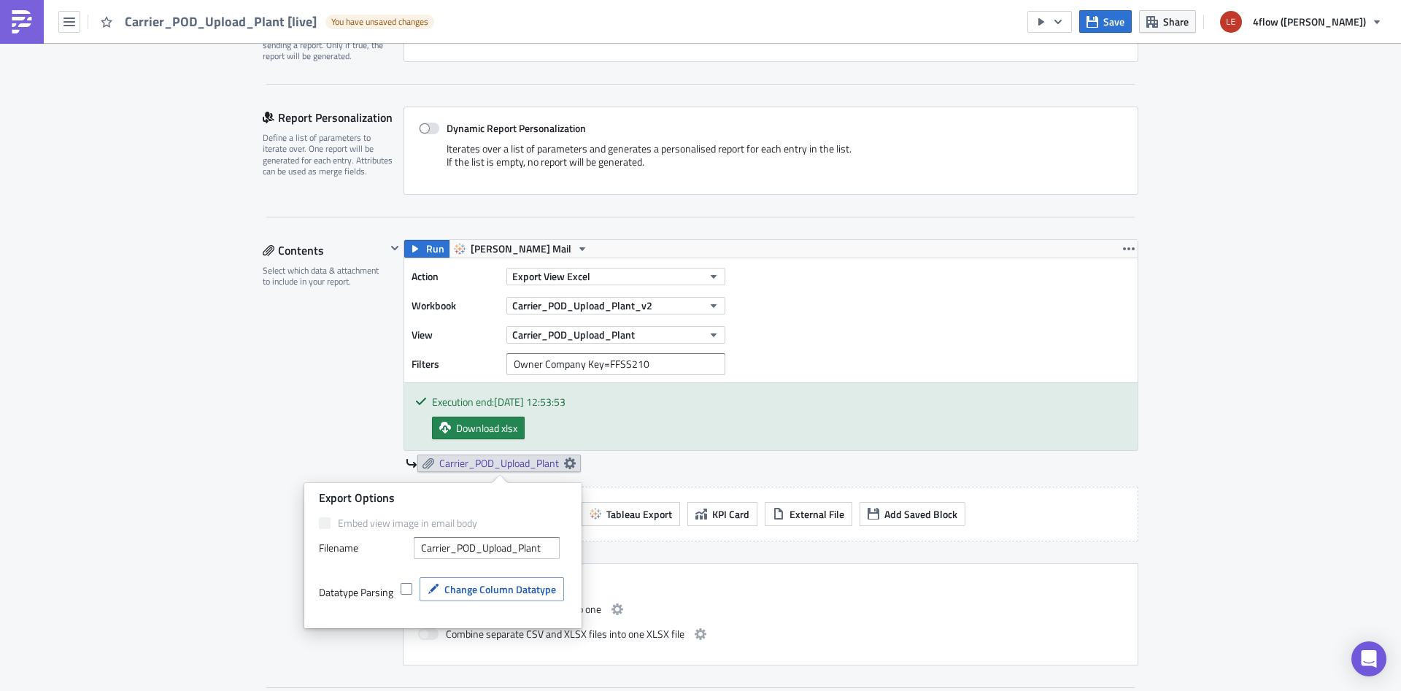
click at [282, 455] on div "Contents Select which data & attachment to include in your report." at bounding box center [324, 452] width 123 height 426
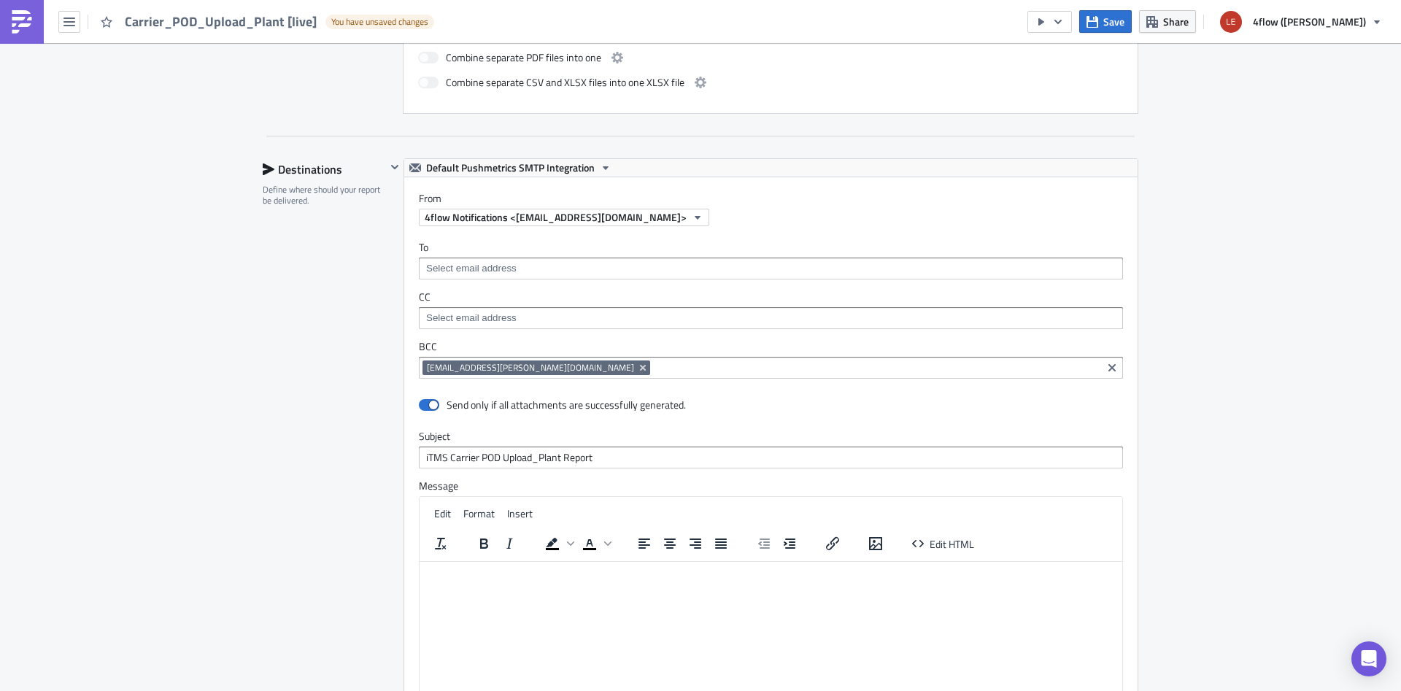
scroll to position [1205, 0]
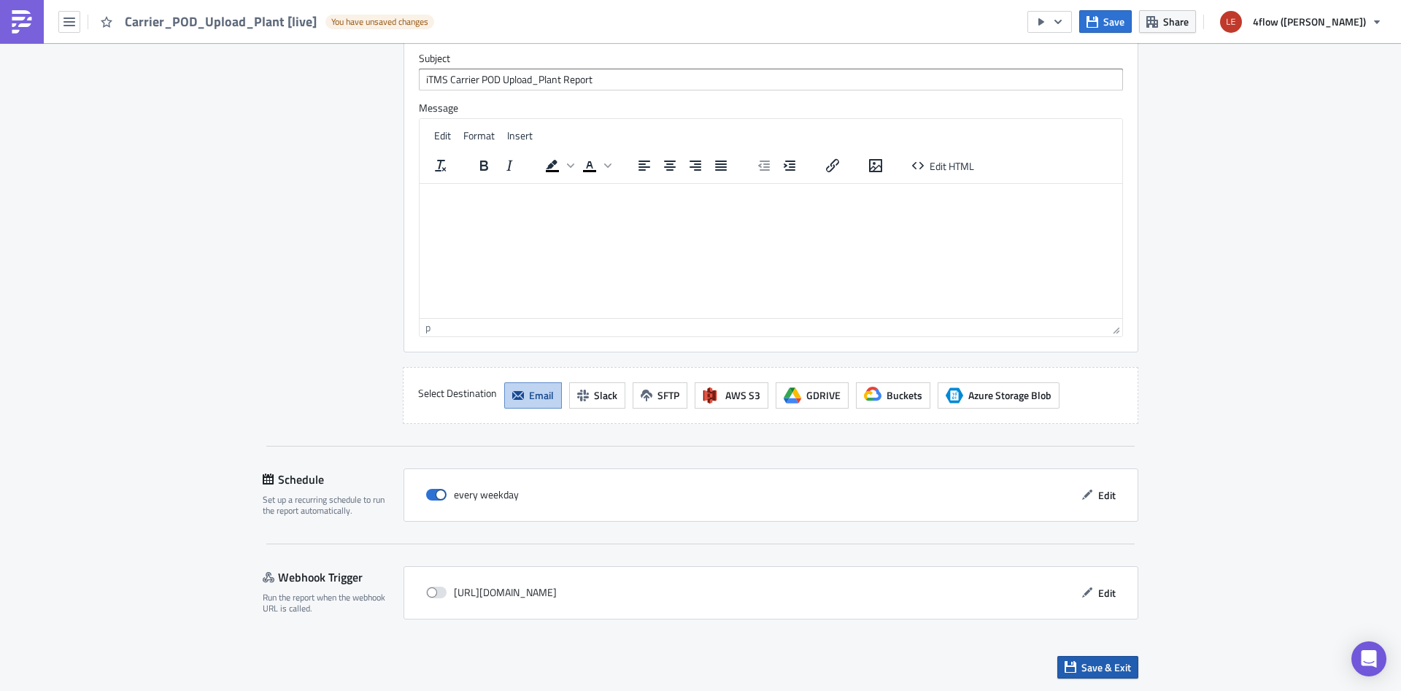
click at [1094, 669] on span "Save & Exit" at bounding box center [1106, 666] width 50 height 15
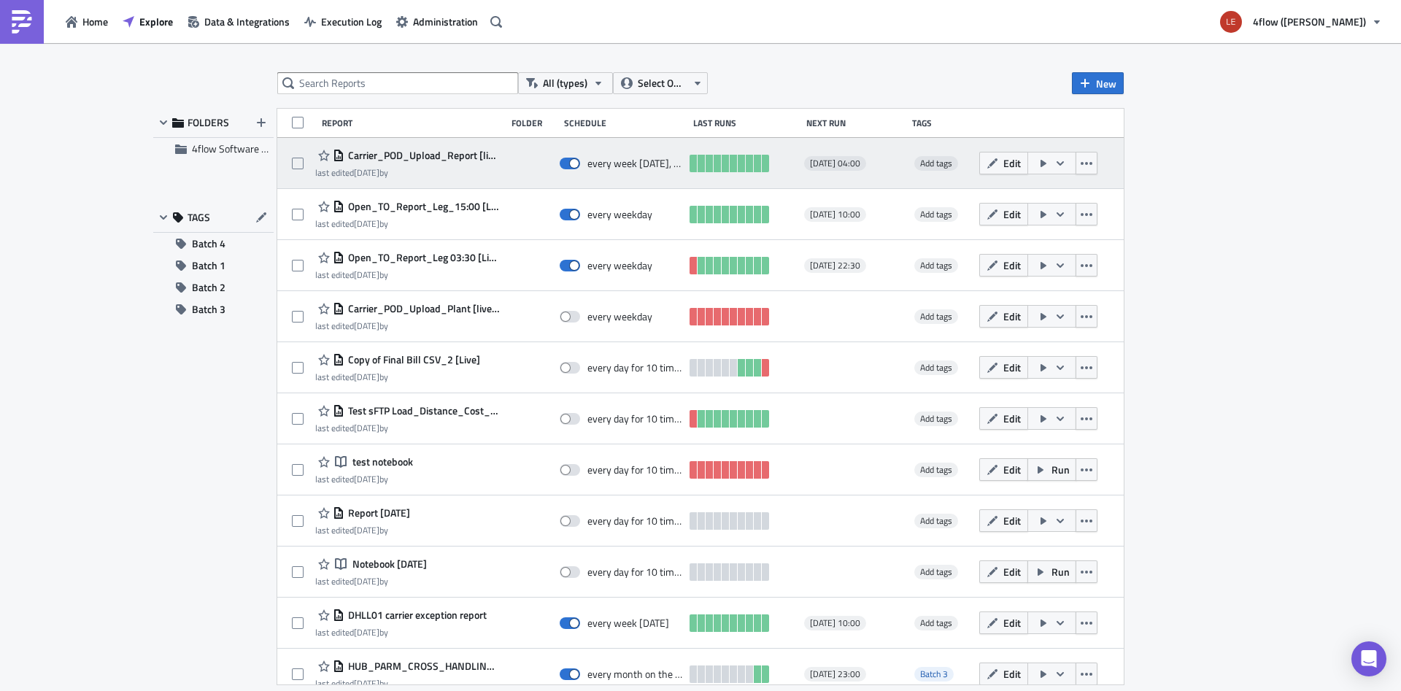
click at [443, 158] on span "Carrier_POD_Upload_Report [live] MON-THU 09:00 - SFTP" at bounding box center [421, 155] width 155 height 13
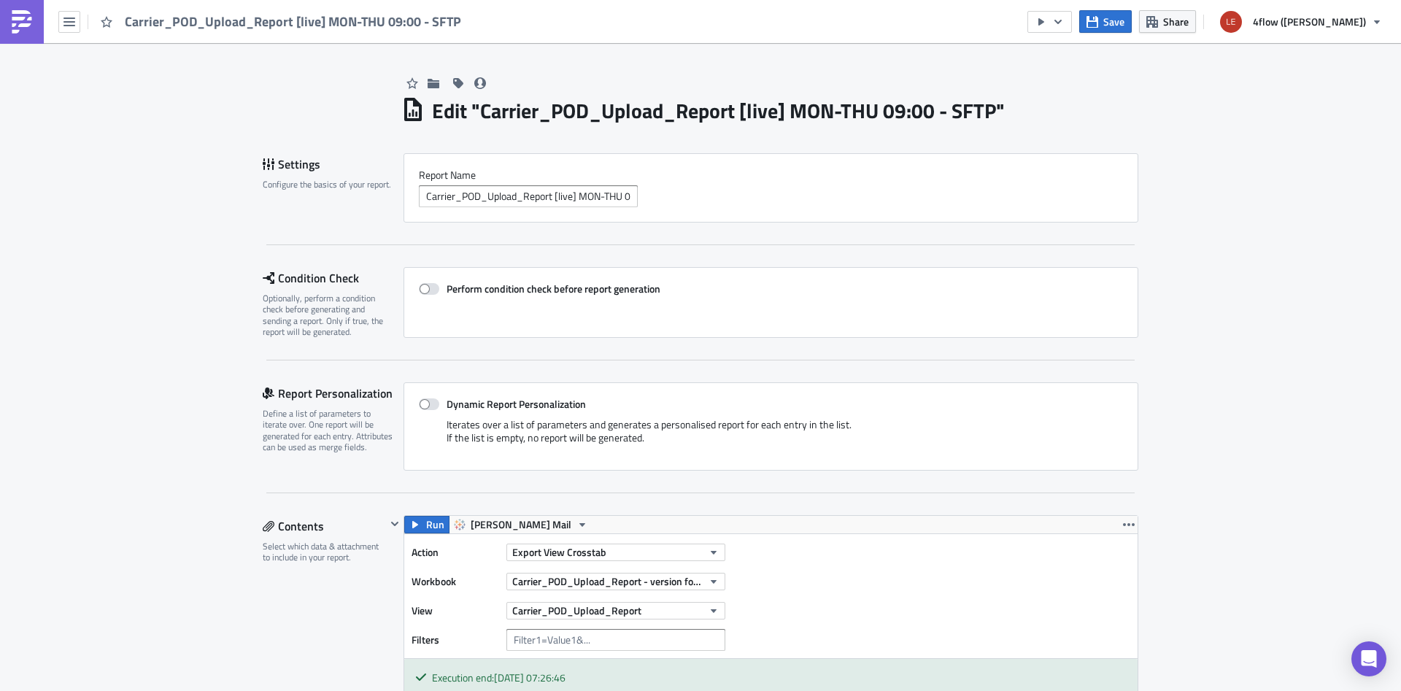
scroll to position [368, 0]
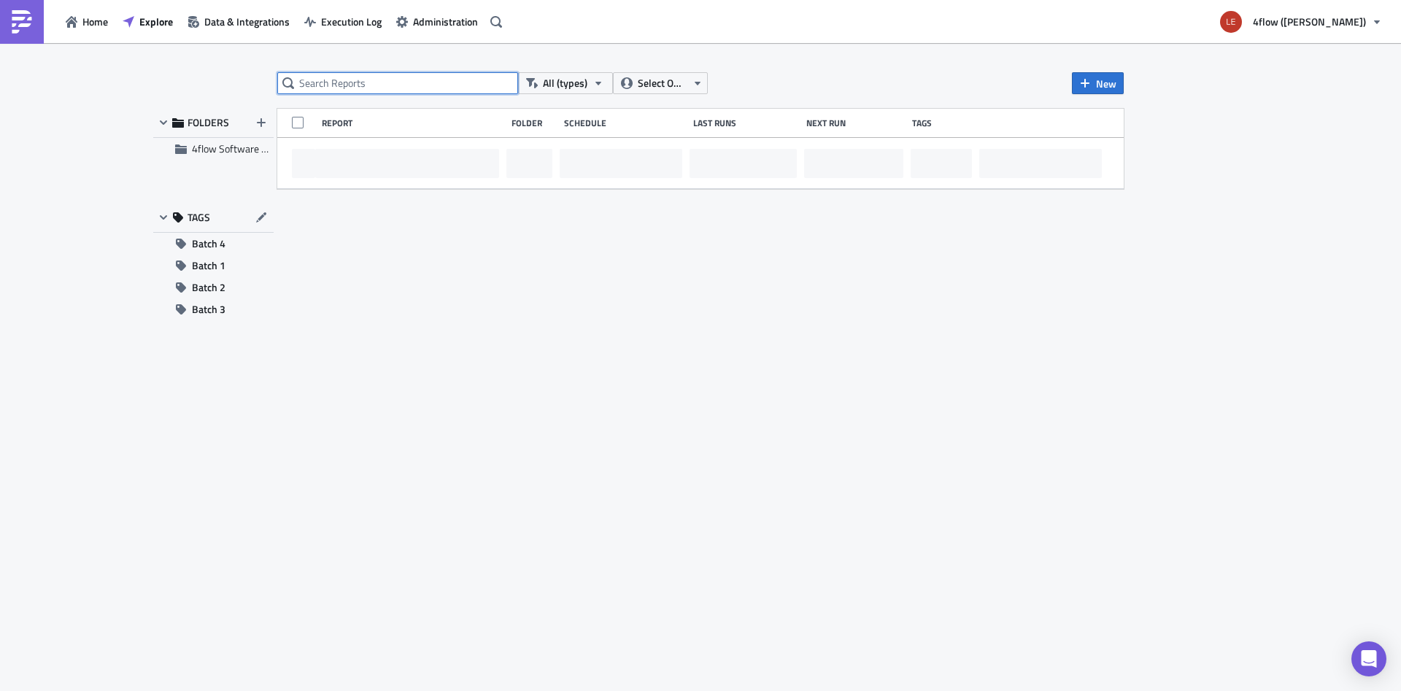
click at [359, 81] on input "text" at bounding box center [397, 83] width 241 height 22
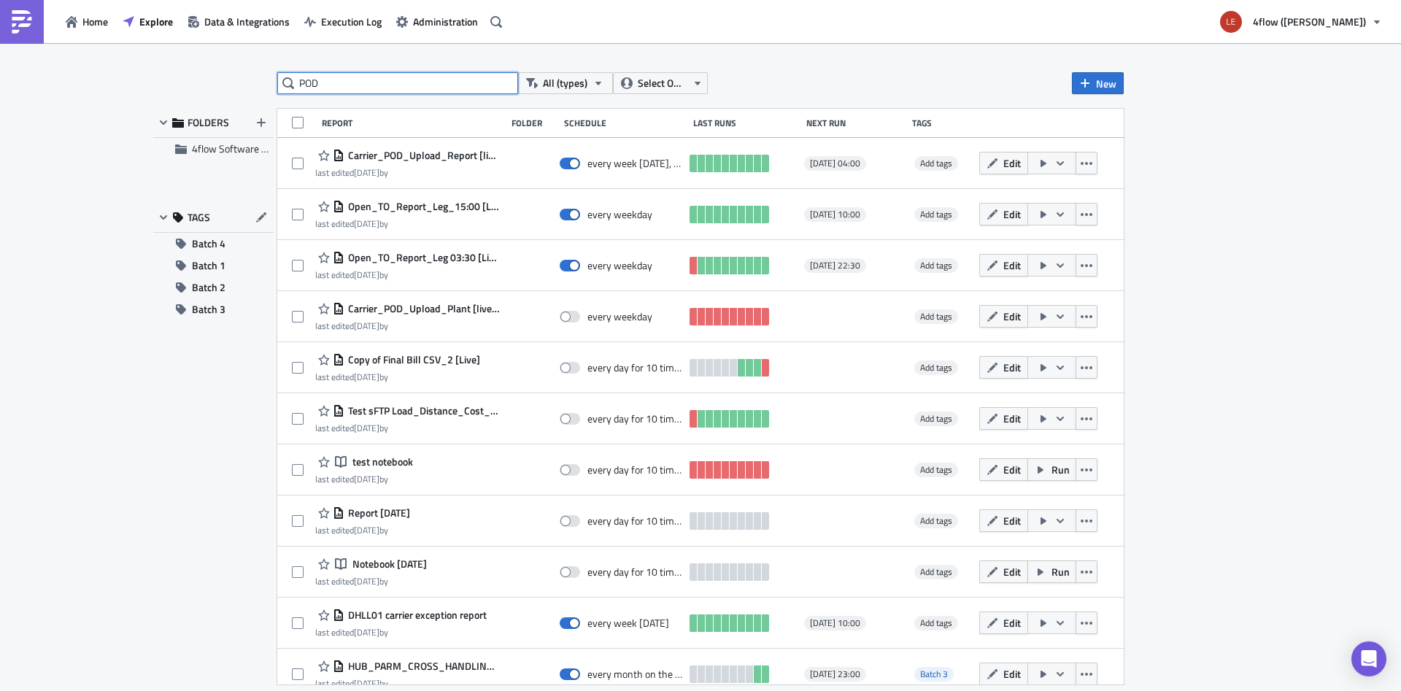
type input "POD"
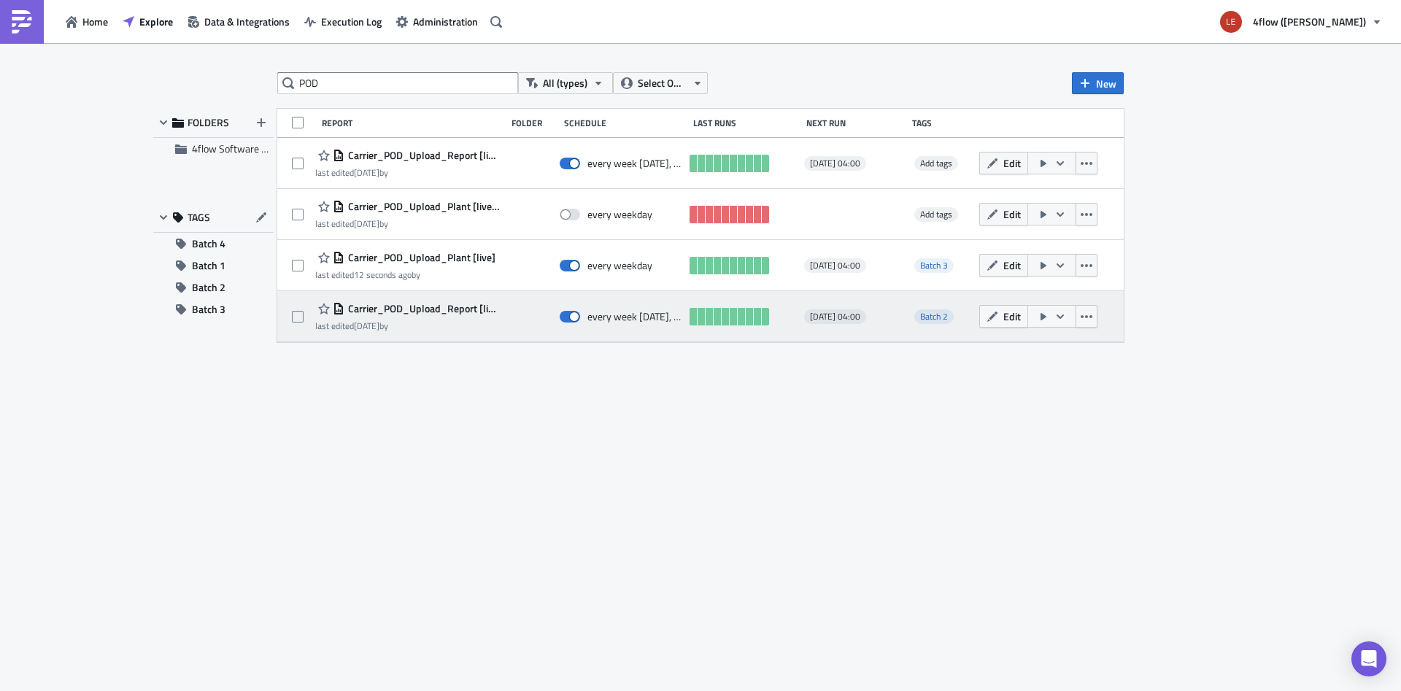
click at [430, 307] on span "Carrier_POD_Upload_Report [live] MON-THU 09:00" at bounding box center [421, 308] width 155 height 13
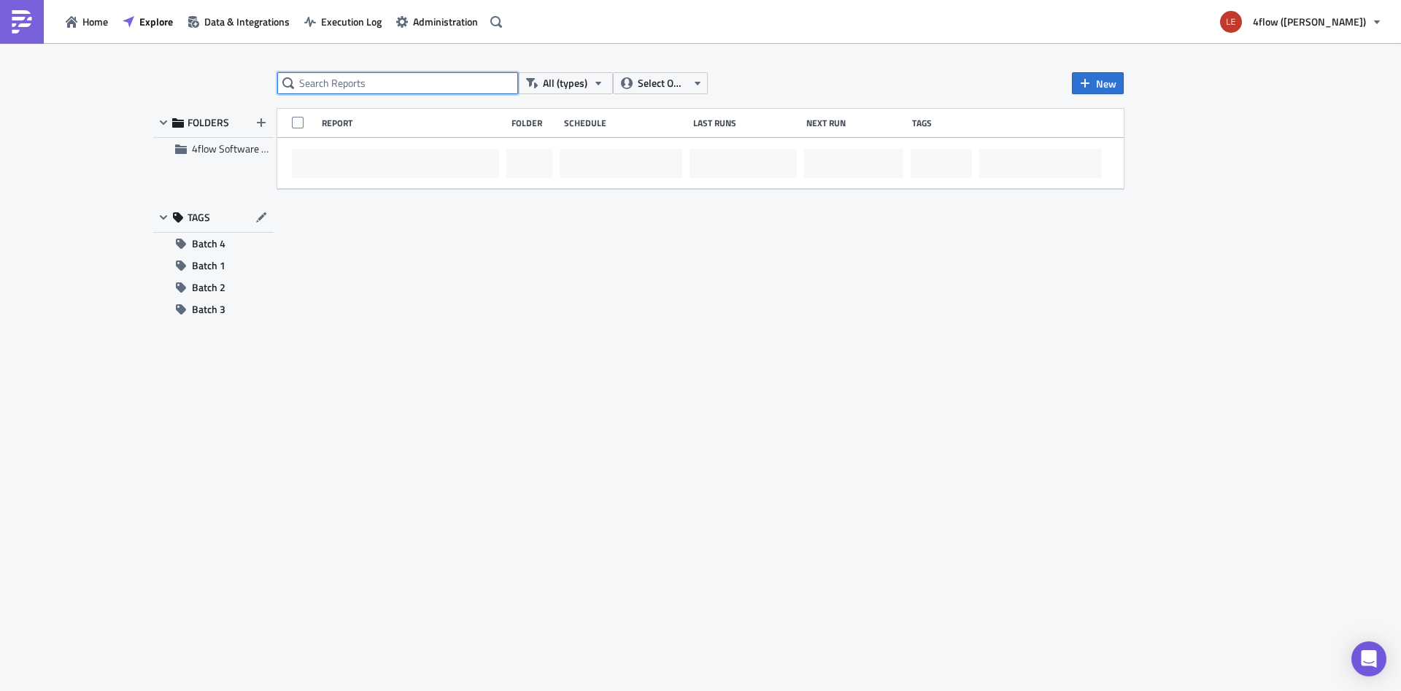
click at [385, 83] on input "text" at bounding box center [397, 83] width 241 height 22
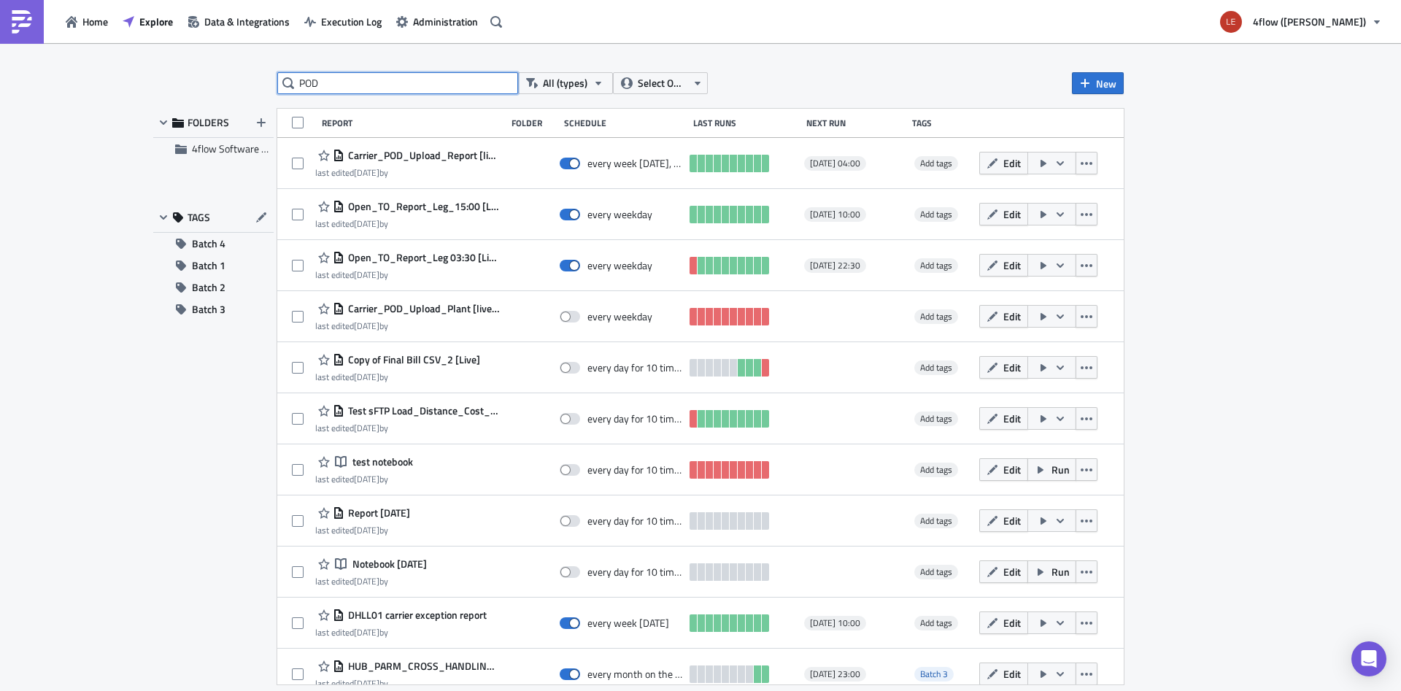
type input "POD"
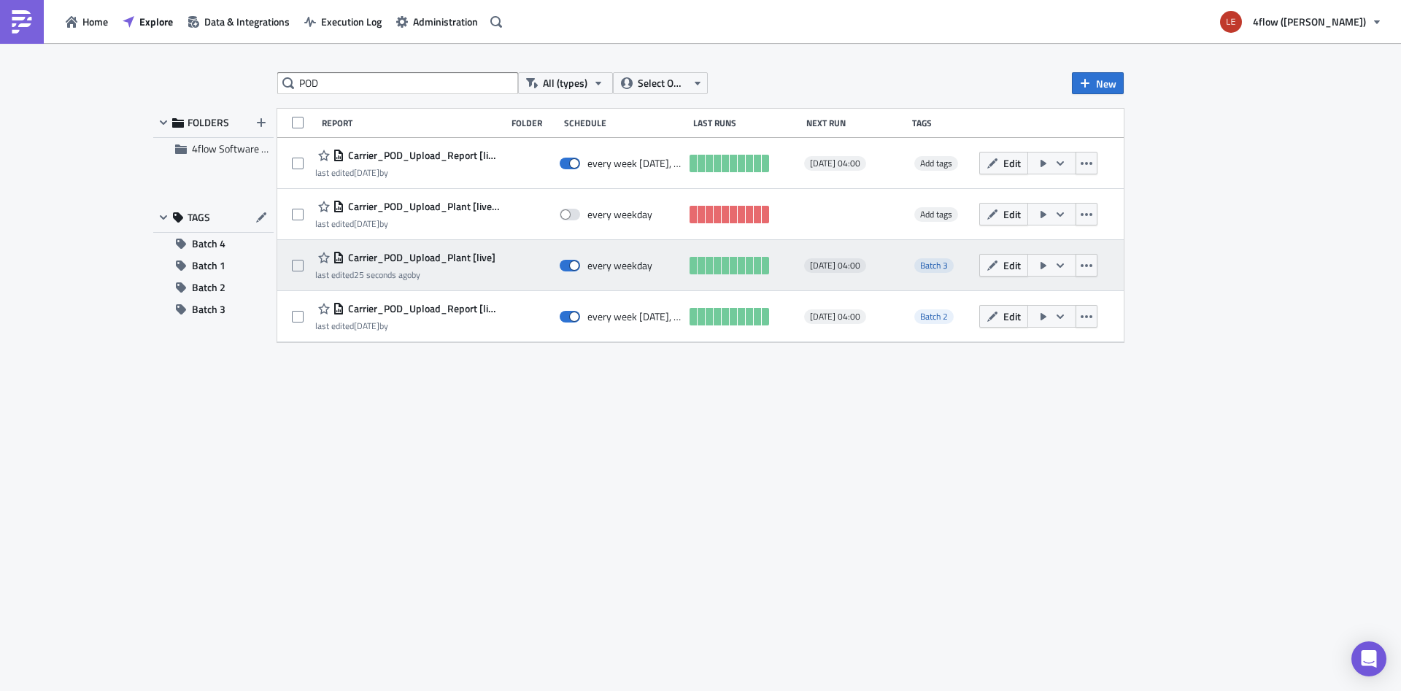
click at [444, 258] on span "Carrier_POD_Upload_Plant [live]" at bounding box center [419, 257] width 151 height 13
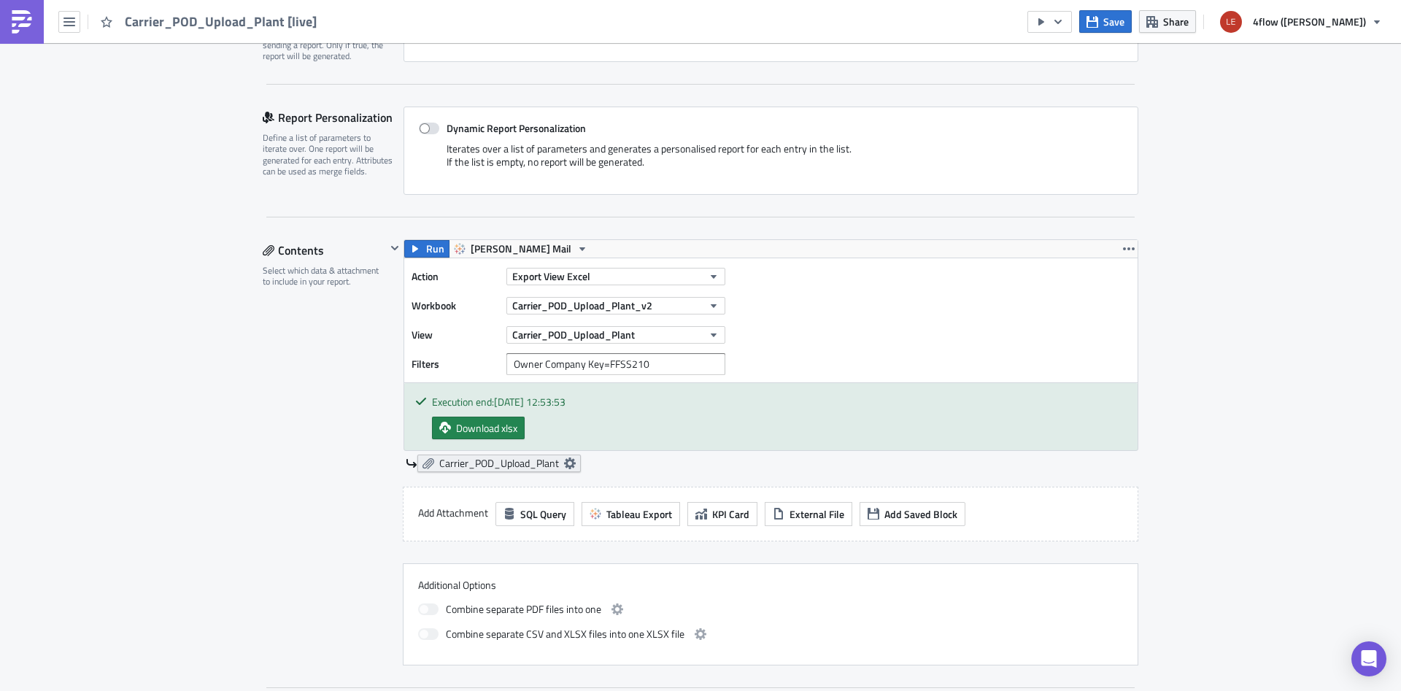
click at [577, 462] on link "Carrier_POD_Upload_Plant" at bounding box center [498, 463] width 163 height 18
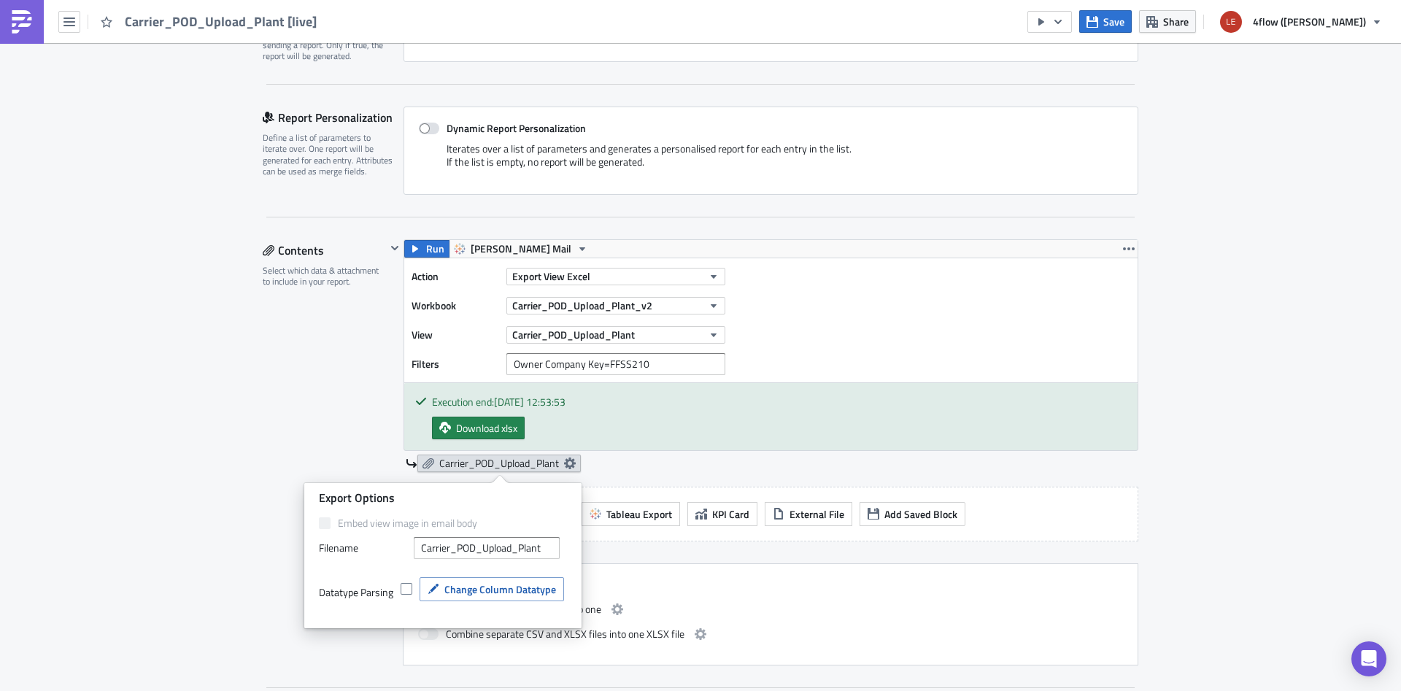
click at [575, 468] on icon at bounding box center [570, 463] width 12 height 12
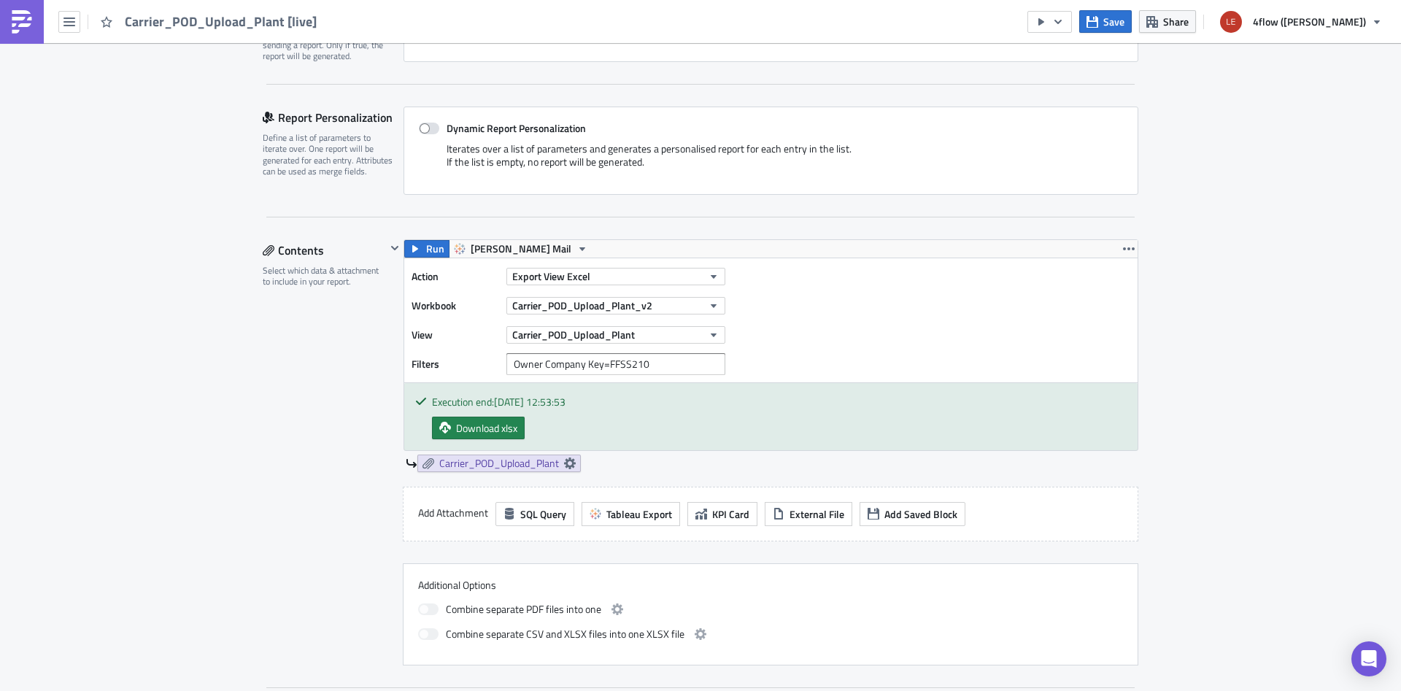
click at [294, 422] on div "Contents Select which data & attachment to include in your report." at bounding box center [324, 452] width 123 height 426
click at [425, 247] on button "Run" at bounding box center [426, 249] width 45 height 18
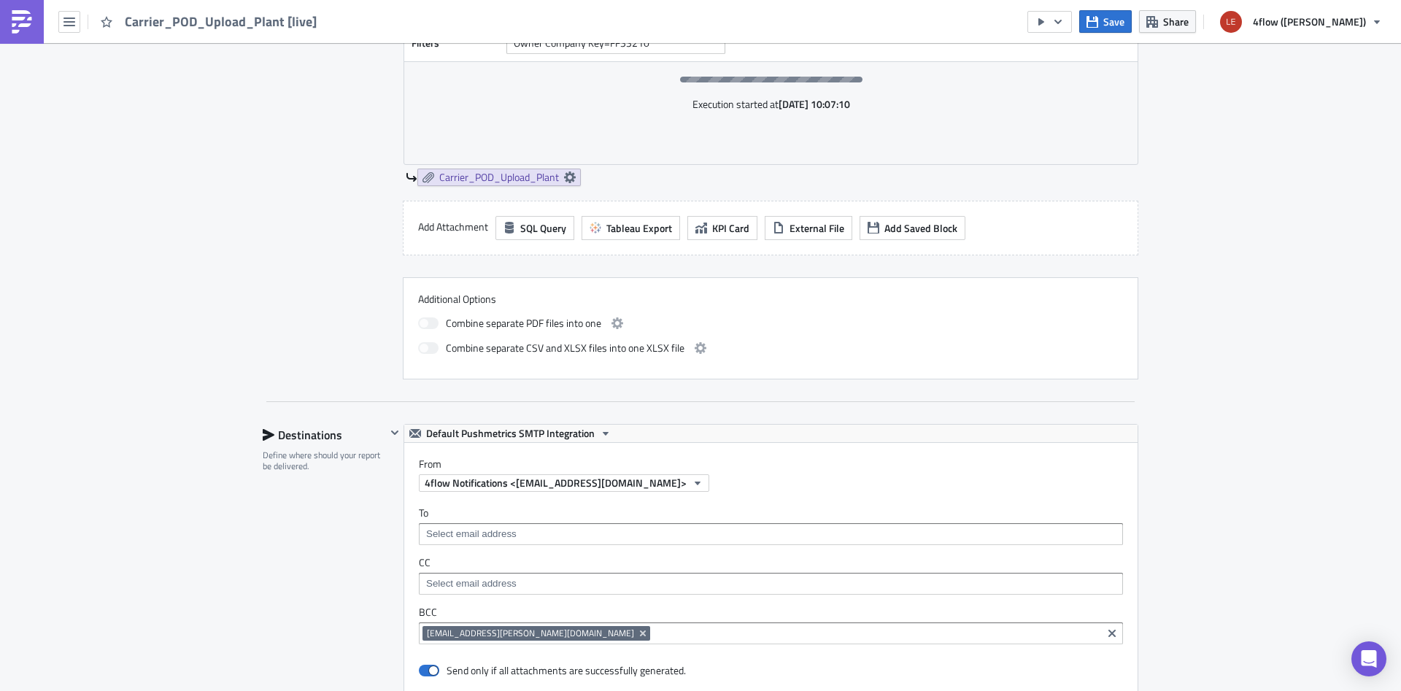
scroll to position [229, 0]
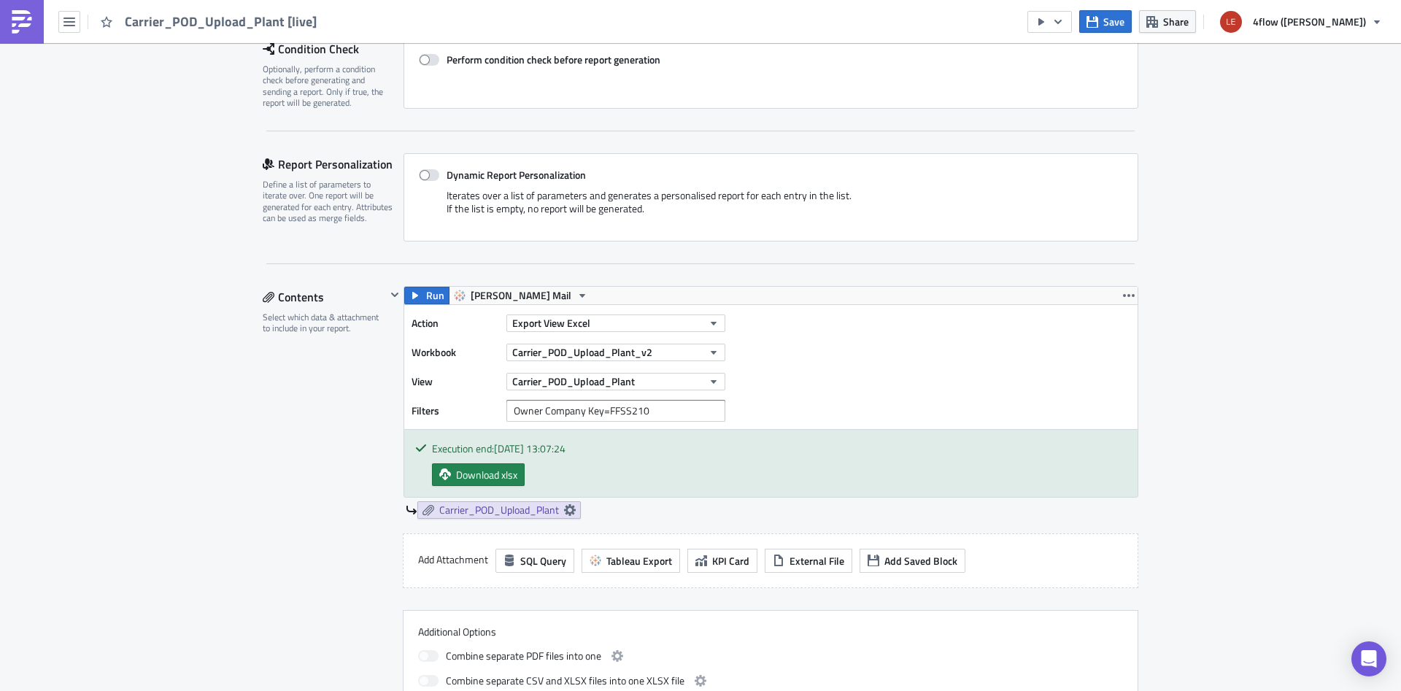
click at [374, 471] on div "Contents Select which data & attachment to include in your report." at bounding box center [324, 499] width 123 height 426
click at [465, 469] on span "Download xlsx" at bounding box center [486, 474] width 61 height 15
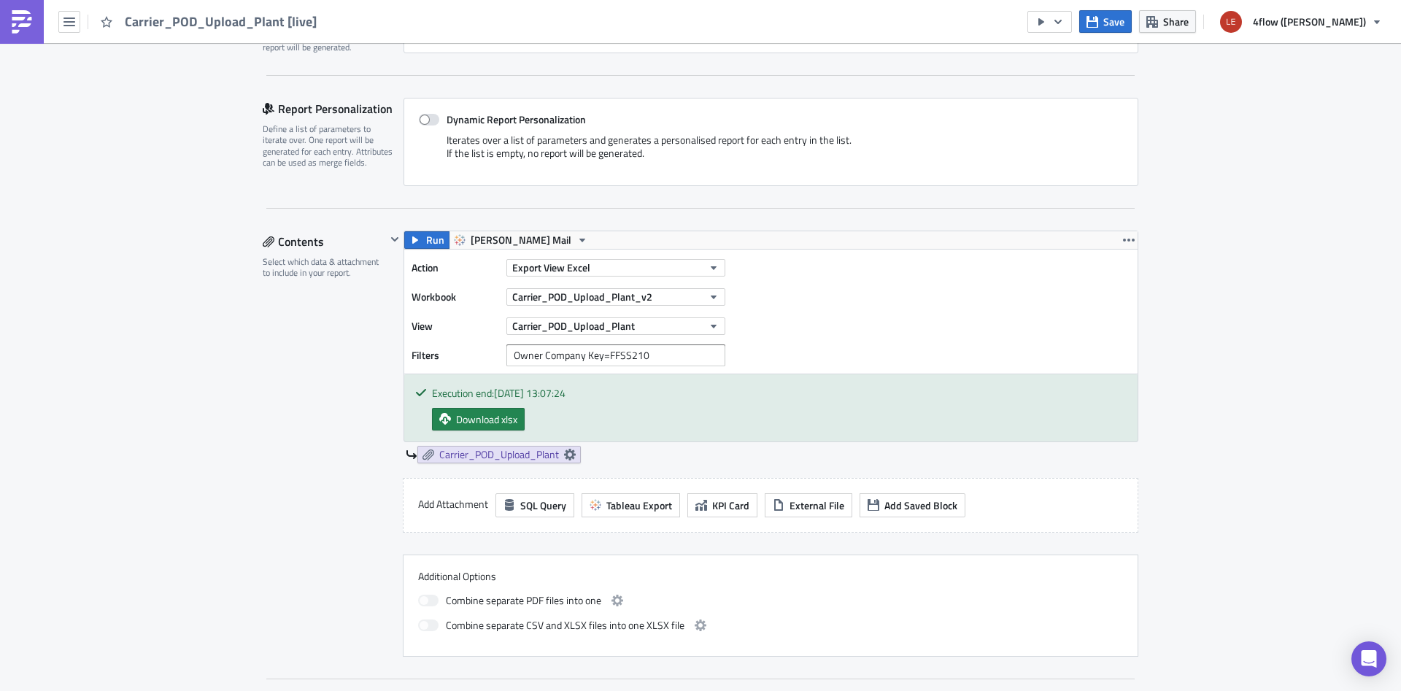
scroll to position [276, 0]
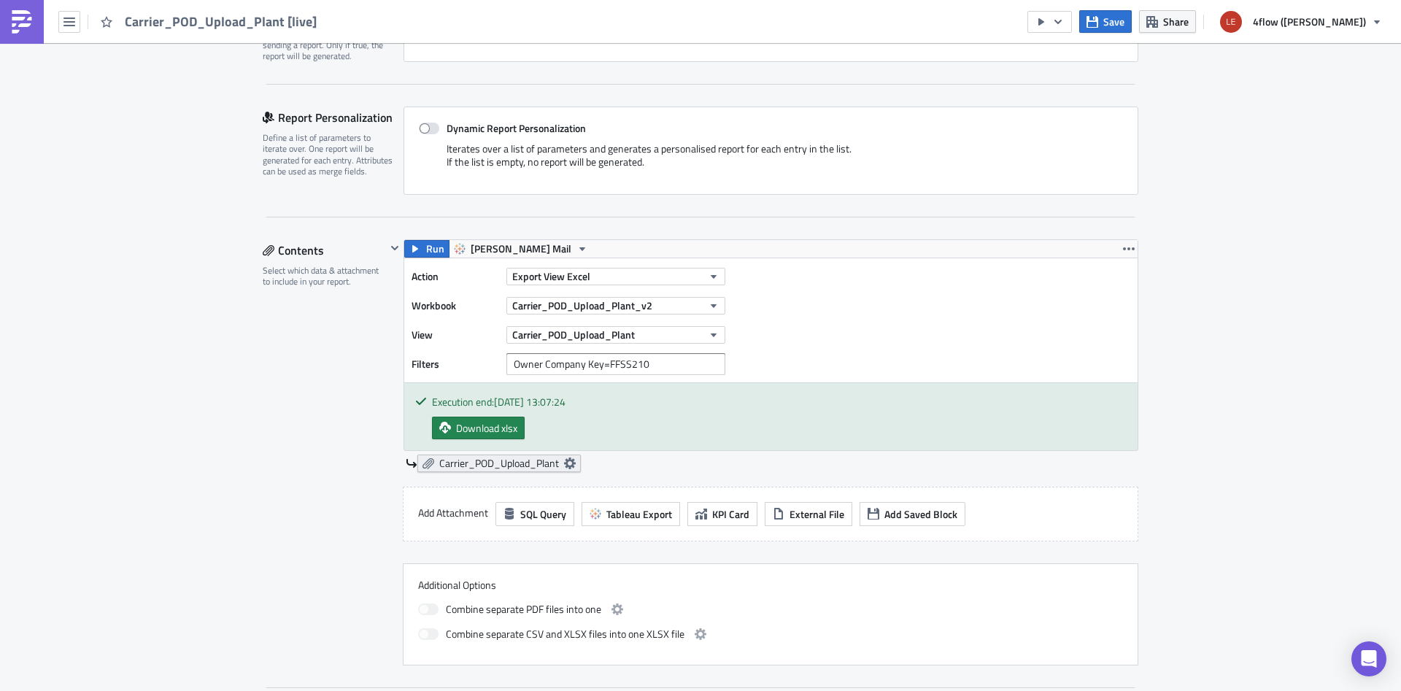
click at [568, 463] on icon at bounding box center [570, 463] width 12 height 12
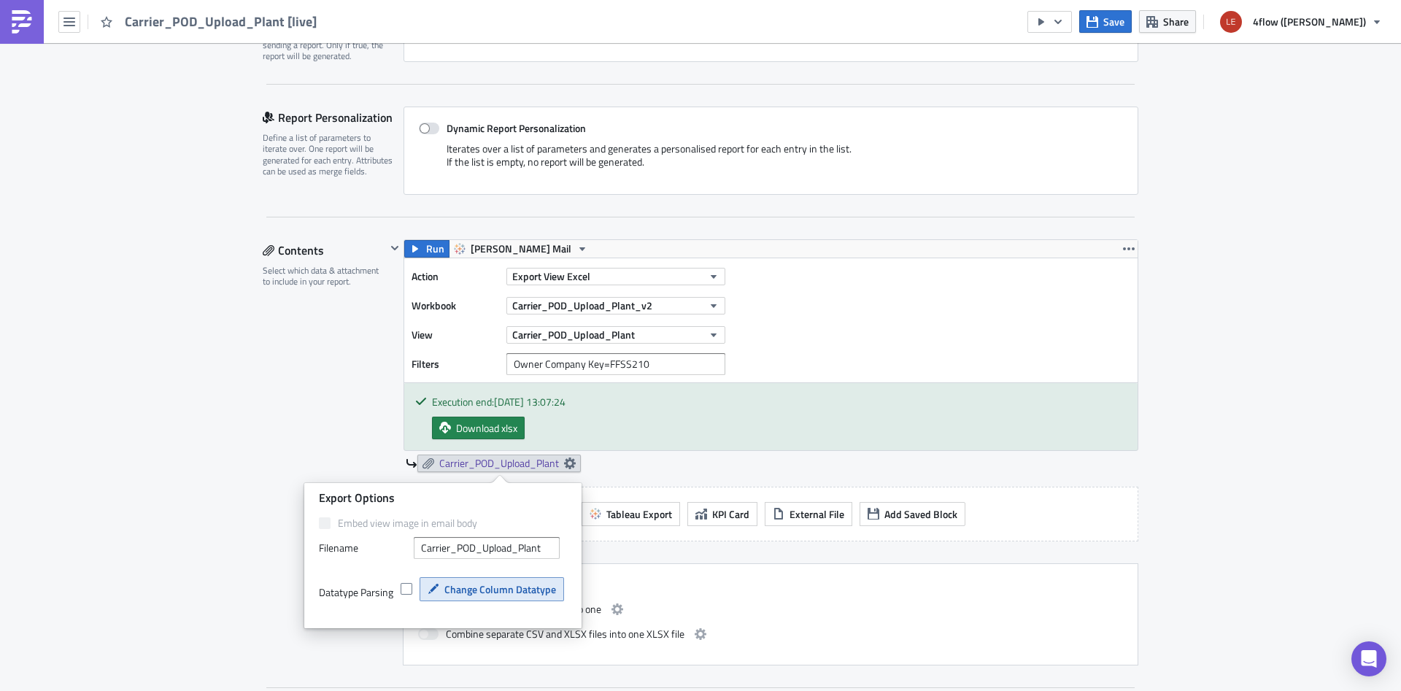
click at [510, 595] on span "Change Column Datatype" at bounding box center [500, 588] width 112 height 15
click at [472, 597] on button "Change Column Datatype" at bounding box center [491, 589] width 144 height 24
click at [360, 491] on div "Export Options" at bounding box center [443, 497] width 248 height 15
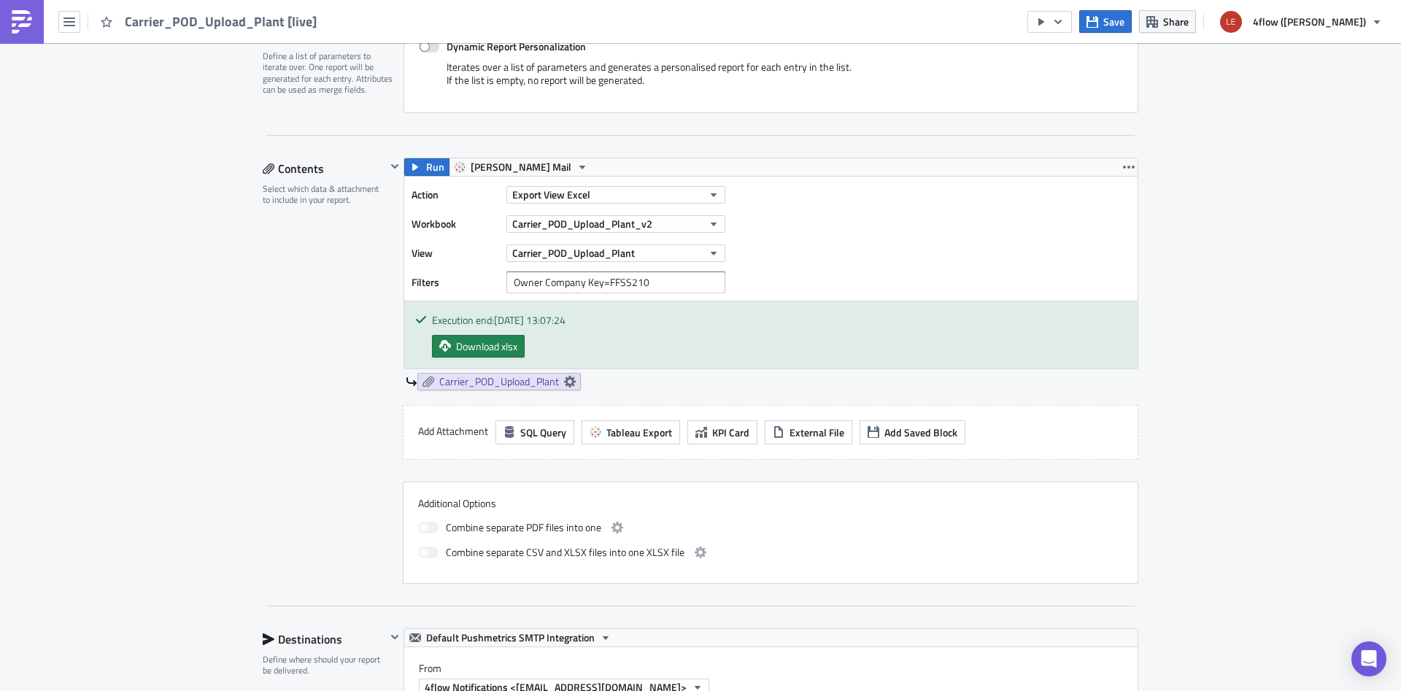
scroll to position [368, 0]
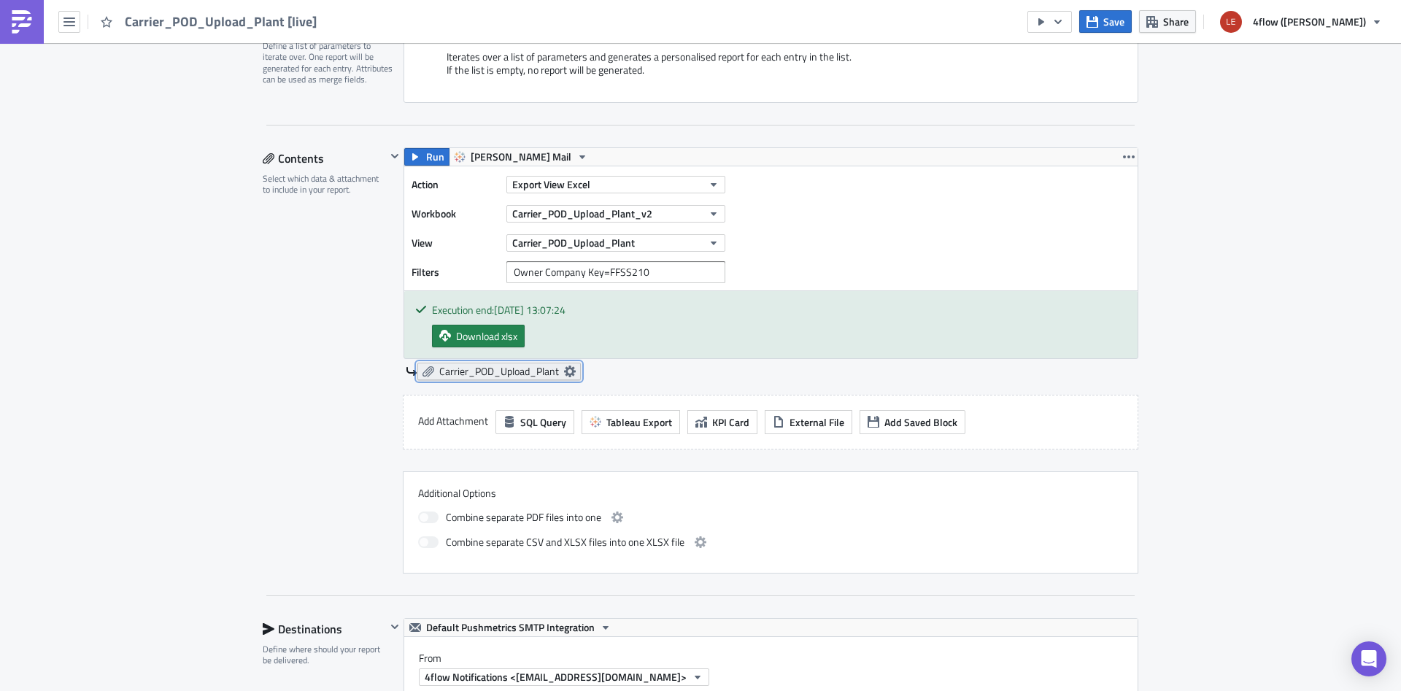
click at [560, 371] on link "Carrier_POD_Upload_Plant" at bounding box center [498, 372] width 163 height 18
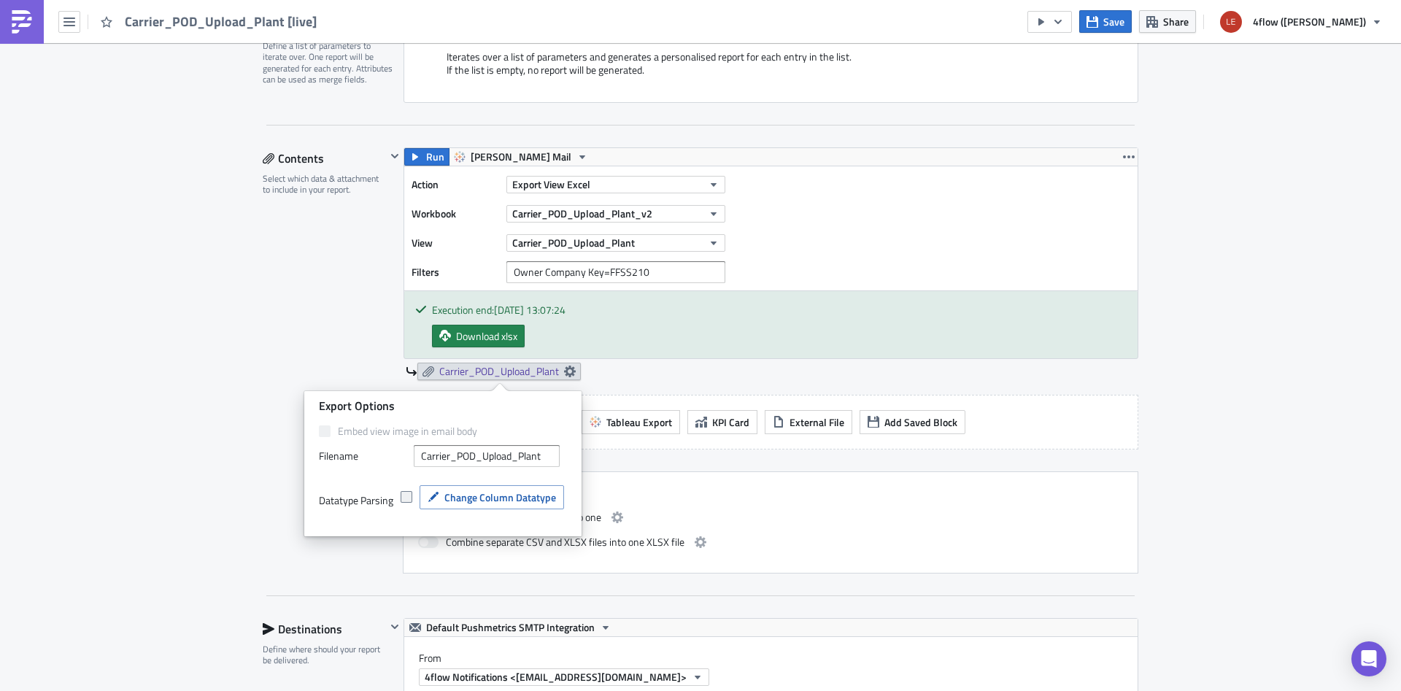
click at [412, 498] on label at bounding box center [409, 496] width 19 height 13
click at [412, 498] on input "checkbox" at bounding box center [407, 496] width 9 height 9
click at [519, 502] on span "Change Column Datatype" at bounding box center [500, 496] width 112 height 15
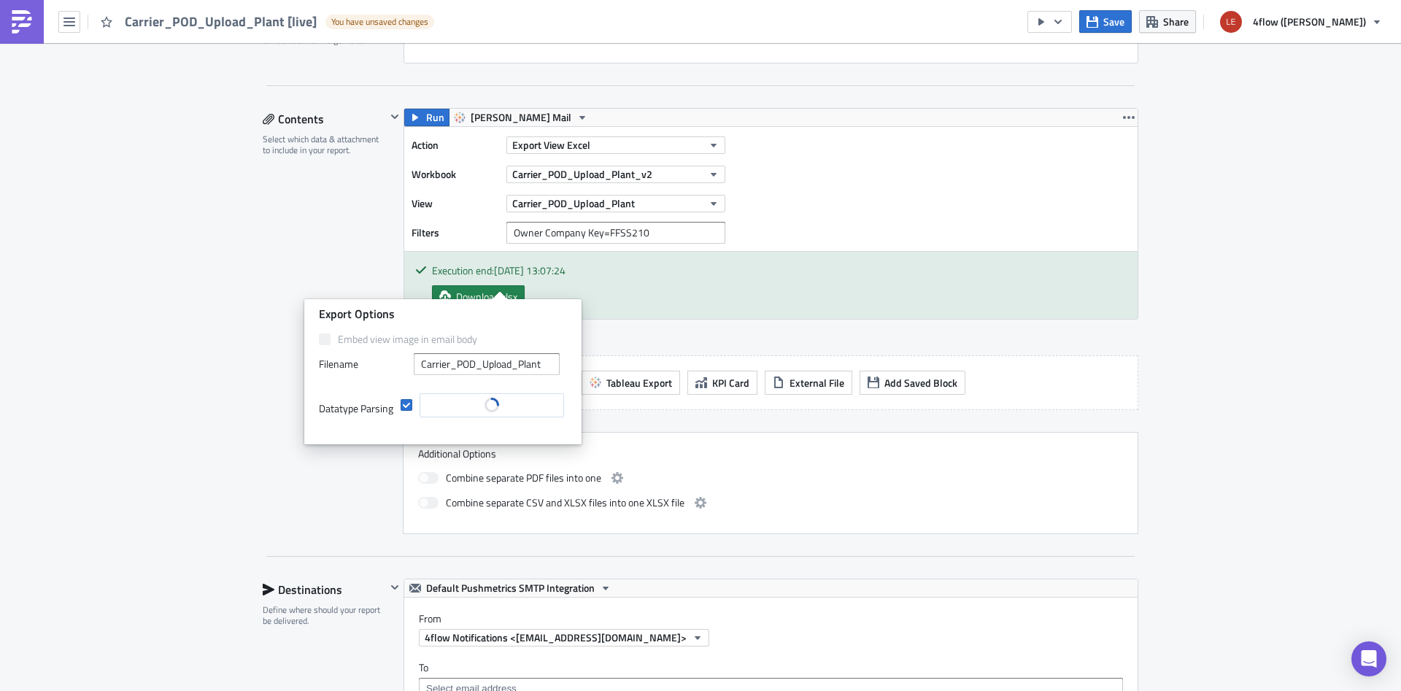
scroll to position [460, 0]
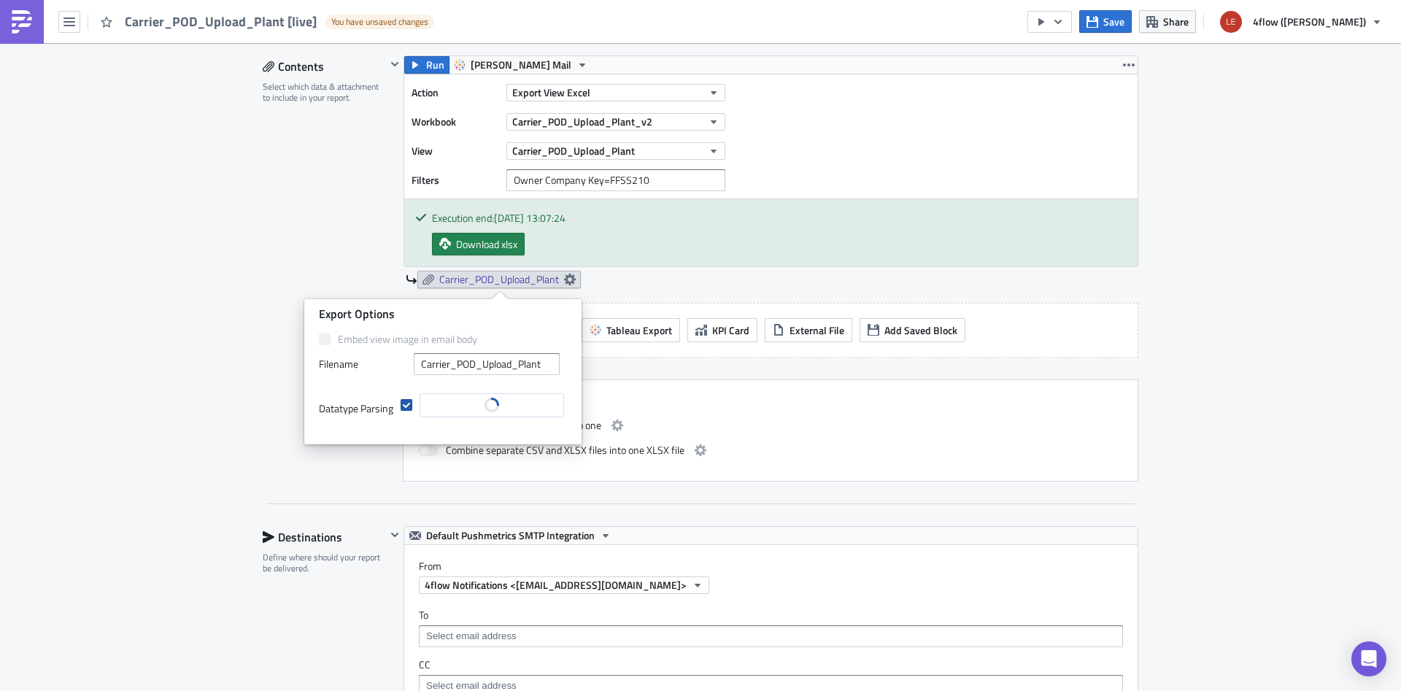
click at [406, 402] on span at bounding box center [406, 405] width 12 height 12
click at [406, 402] on input "checkbox" at bounding box center [407, 404] width 9 height 9
click at [406, 402] on span at bounding box center [406, 405] width 12 height 12
click at [406, 402] on input "checkbox" at bounding box center [407, 404] width 9 height 9
click at [406, 402] on span at bounding box center [406, 405] width 12 height 12
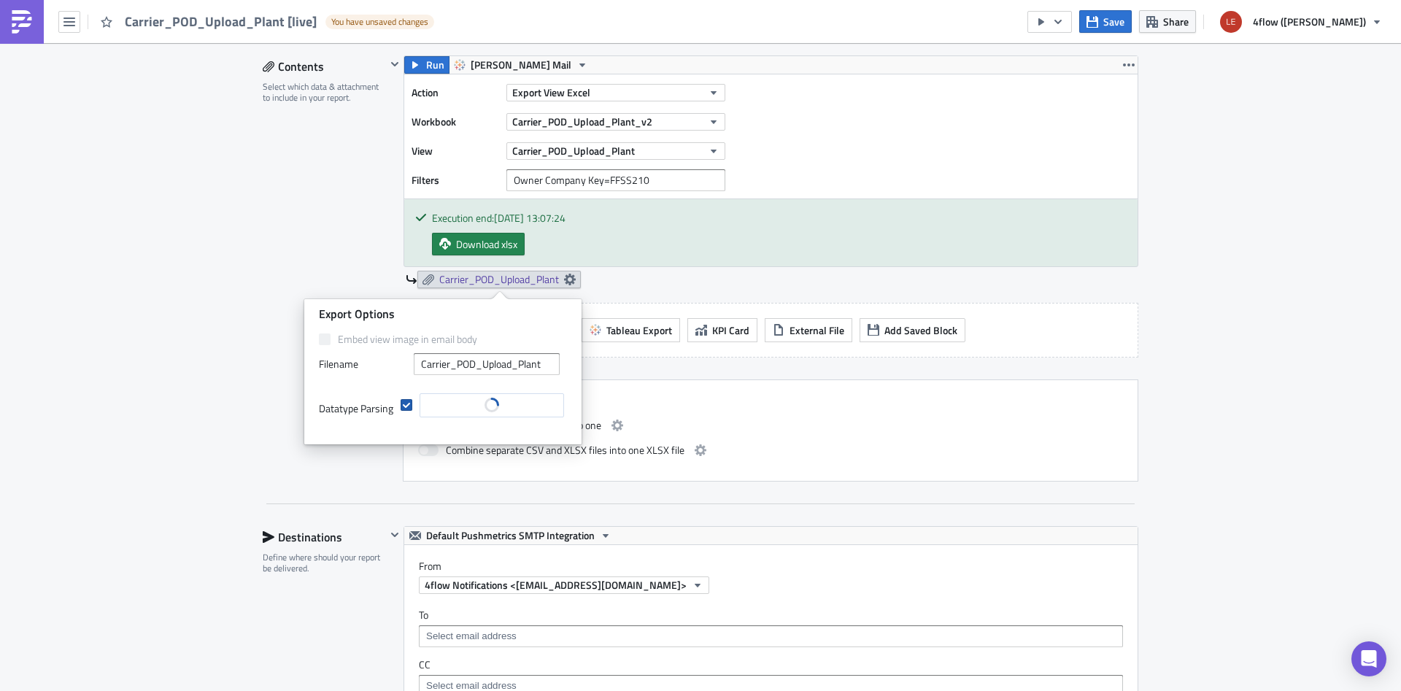
click at [406, 402] on input "checkbox" at bounding box center [407, 404] width 9 height 9
click at [406, 402] on span at bounding box center [406, 405] width 12 height 12
click at [406, 402] on input "checkbox" at bounding box center [407, 404] width 9 height 9
click at [406, 402] on span at bounding box center [406, 405] width 12 height 12
click at [406, 402] on input "checkbox" at bounding box center [407, 404] width 9 height 9
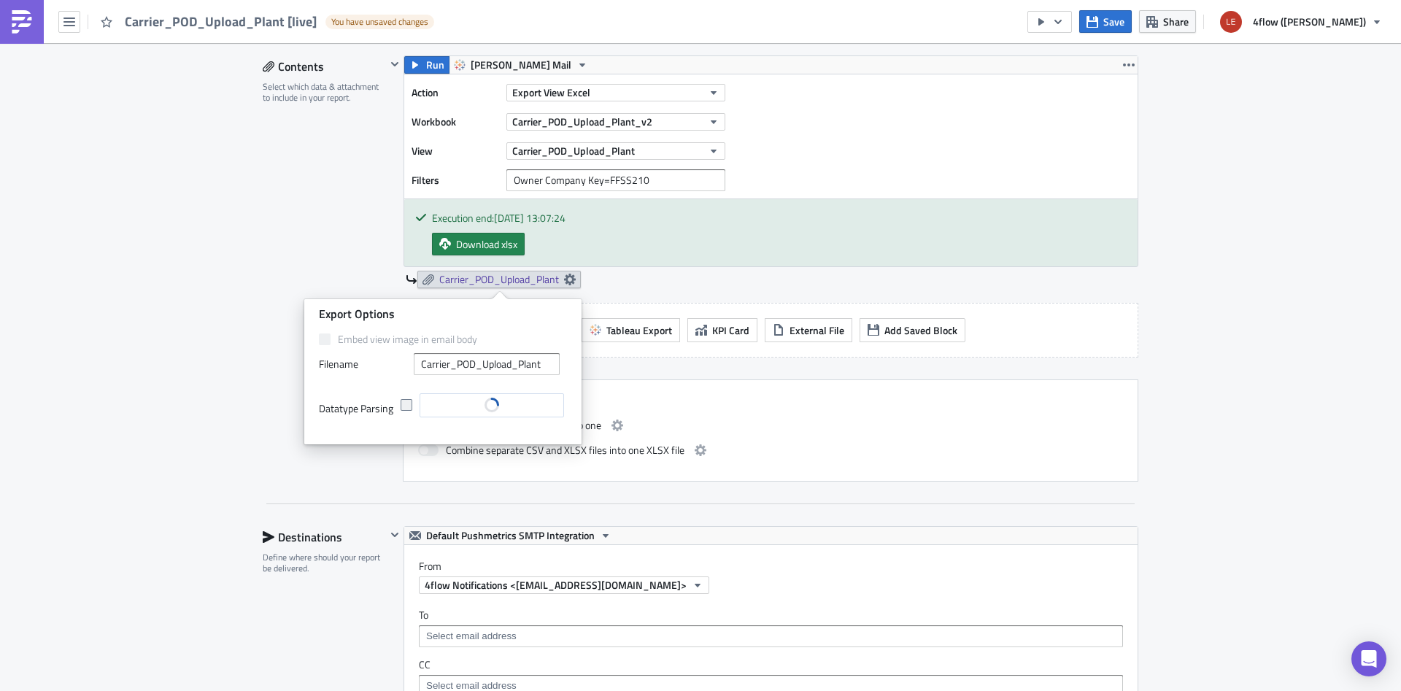
click at [406, 402] on span at bounding box center [406, 405] width 12 height 12
click at [406, 402] on input "checkbox" at bounding box center [407, 404] width 9 height 9
checkbox input "true"
